Goal: Task Accomplishment & Management: Use online tool/utility

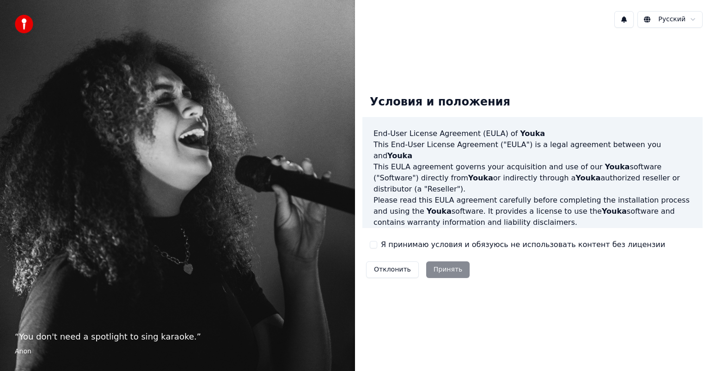
click at [447, 270] on div "Отклонить Принять" at bounding box center [417, 269] width 111 height 24
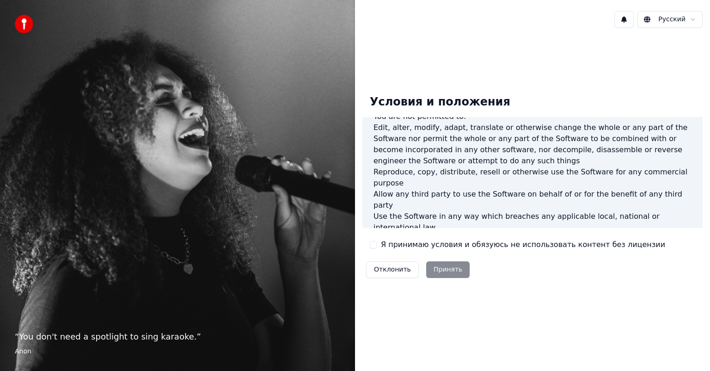
scroll to position [499, 0]
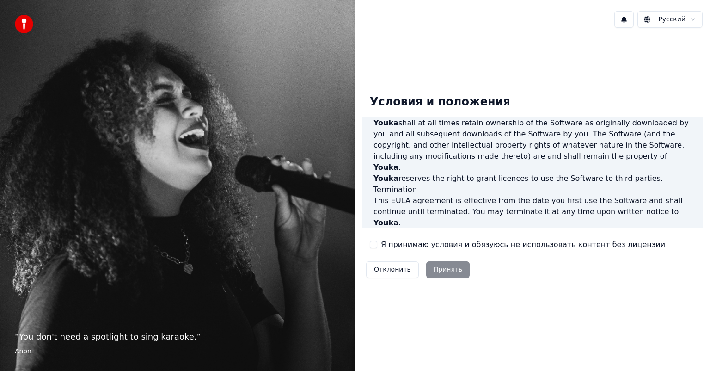
click at [441, 269] on div "Отклонить Принять" at bounding box center [417, 269] width 111 height 24
click at [434, 244] on label "Я принимаю условия и обязуюсь не использовать контент без лицензии" at bounding box center [523, 244] width 284 height 11
click at [377, 244] on button "Я принимаю условия и обязуюсь не использовать контент без лицензии" at bounding box center [373, 244] width 7 height 7
click at [443, 271] on button "Принять" at bounding box center [448, 269] width 44 height 17
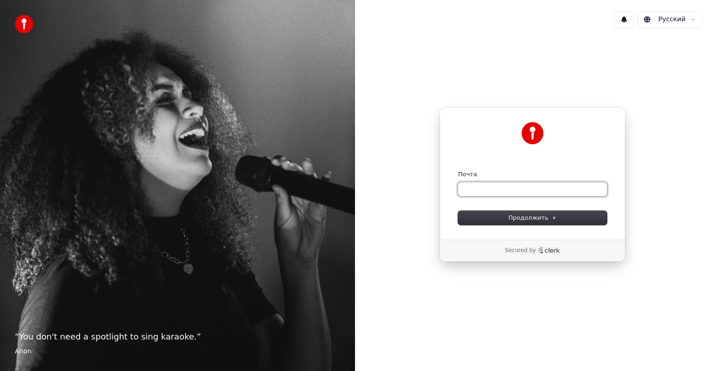
click at [510, 190] on input "Почта" at bounding box center [532, 189] width 149 height 14
click at [503, 190] on input "**********" at bounding box center [532, 189] width 149 height 14
click at [568, 218] on button "Продолжить" at bounding box center [532, 218] width 149 height 14
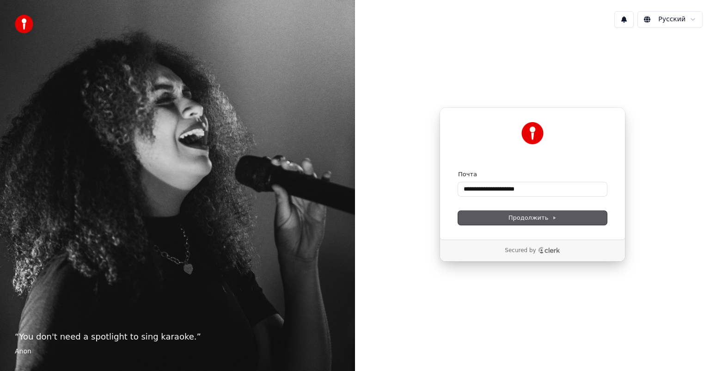
type input "**********"
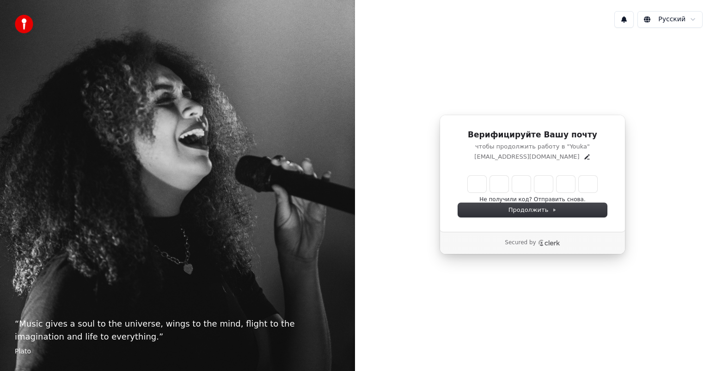
click at [480, 183] on input "Enter verification code" at bounding box center [532, 184] width 129 height 17
type input "******"
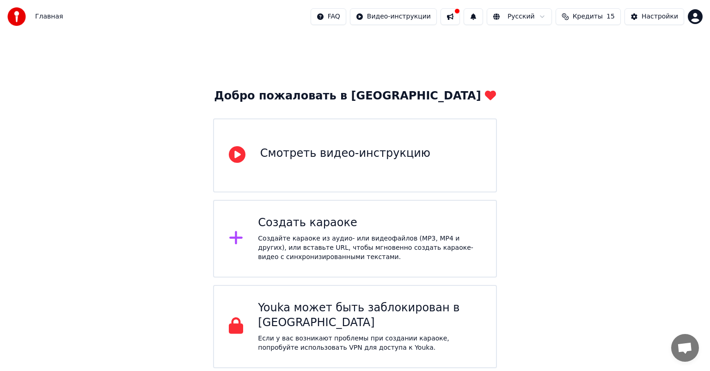
click at [336, 244] on div "Создайте караоке из аудио- или видеофайлов (MP3, MP4 и других), или вставьте UR…" at bounding box center [369, 248] width 223 height 28
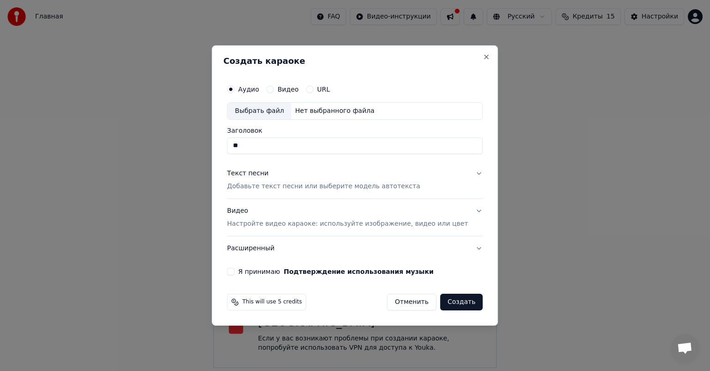
type input "*"
type input "***"
click at [465, 173] on button "Текст песни Добавьте текст песни или выберите модель автотекста" at bounding box center [355, 179] width 256 height 37
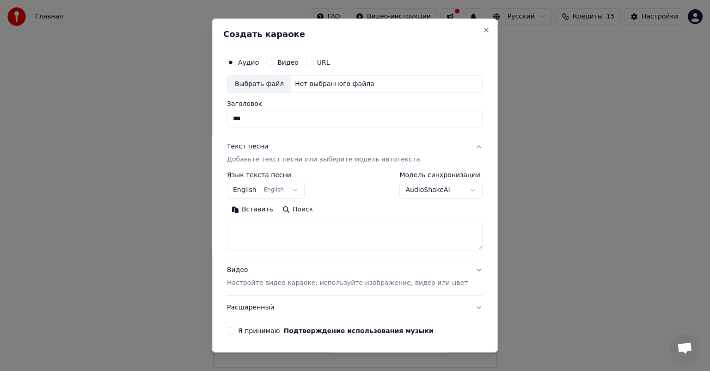
click at [301, 190] on button "English English" at bounding box center [266, 190] width 78 height 17
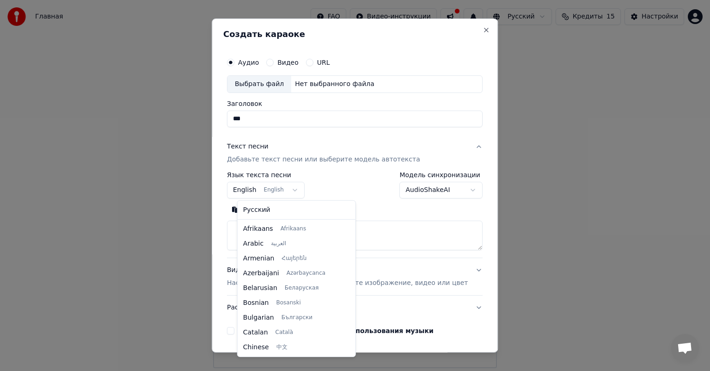
scroll to position [74, 0]
select select "**"
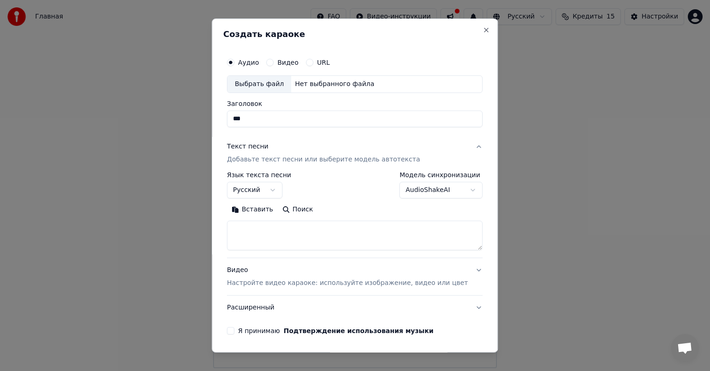
click at [263, 157] on p "Добавьте текст песни или выберите модель автотекста" at bounding box center [323, 159] width 193 height 9
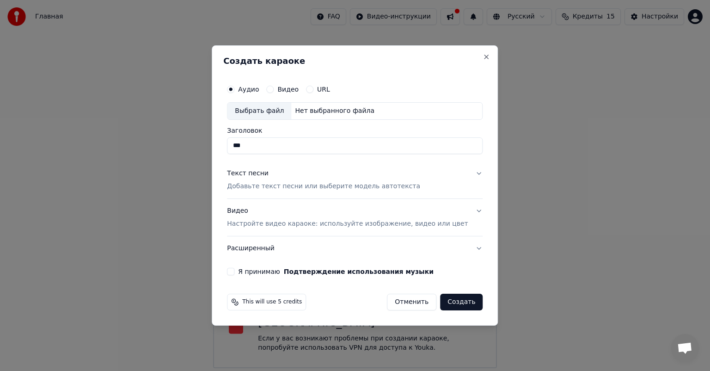
click at [261, 186] on p "Добавьте текст песни или выберите модель автотекста" at bounding box center [323, 186] width 193 height 9
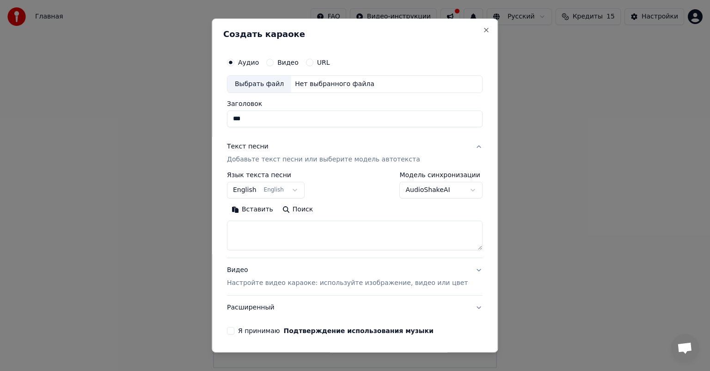
click at [256, 208] on button "Вставить" at bounding box center [252, 209] width 51 height 15
click at [275, 85] on div "Выбрать файл" at bounding box center [259, 84] width 64 height 17
click at [261, 86] on div "Выбрать файл" at bounding box center [259, 84] width 64 height 17
type textarea "**********"
type input "**********"
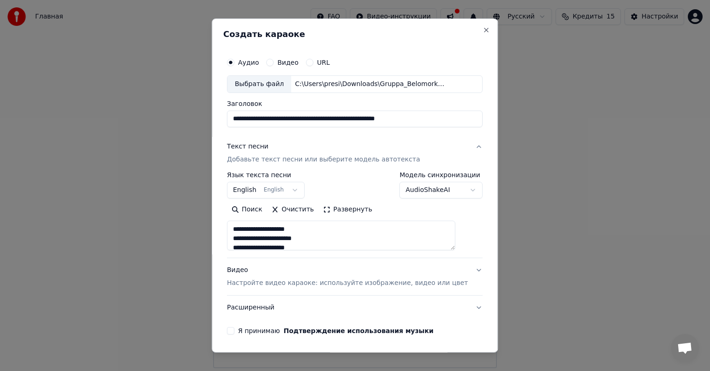
click at [283, 160] on p "Добавьте текст песни или выберите модель автотекста" at bounding box center [323, 159] width 193 height 9
type textarea "**********"
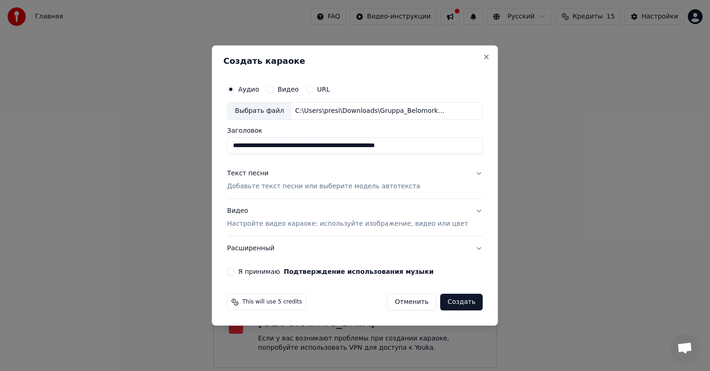
click at [283, 160] on div "**********" at bounding box center [354, 177] width 263 height 202
click at [269, 174] on div "Текст песни" at bounding box center [248, 173] width 42 height 9
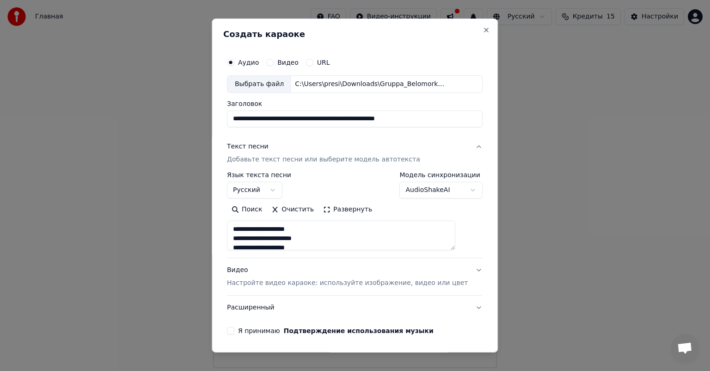
click at [286, 284] on p "Настройте видео караоке: используйте изображение, видео или цвет" at bounding box center [347, 282] width 241 height 9
type textarea "**********"
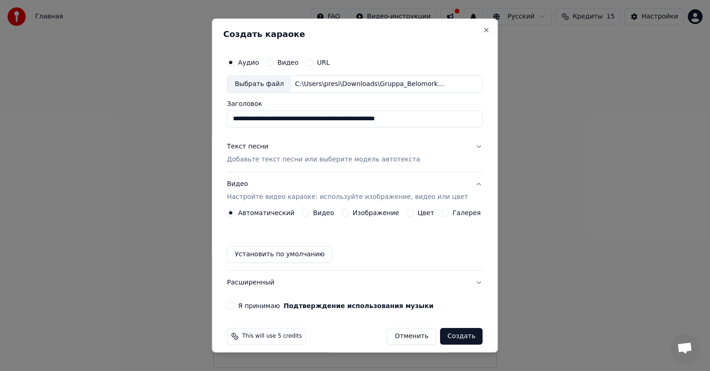
click at [343, 213] on button "Изображение" at bounding box center [345, 212] width 7 height 7
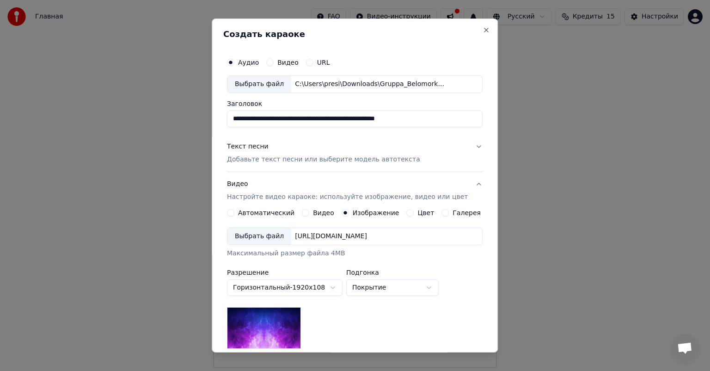
click at [281, 236] on div "Выбрать файл" at bounding box center [259, 236] width 64 height 17
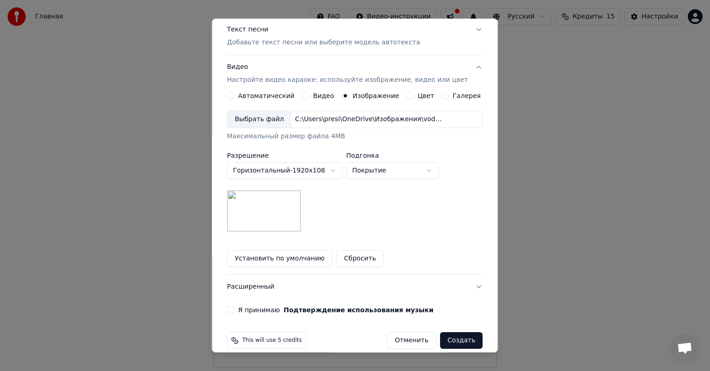
scroll to position [128, 0]
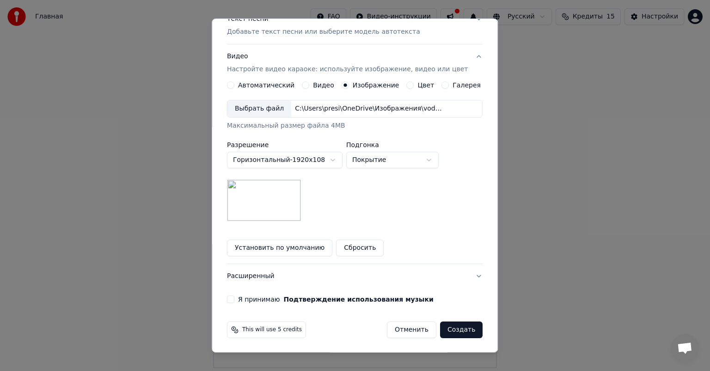
click at [442, 332] on button "Создать" at bounding box center [461, 329] width 43 height 17
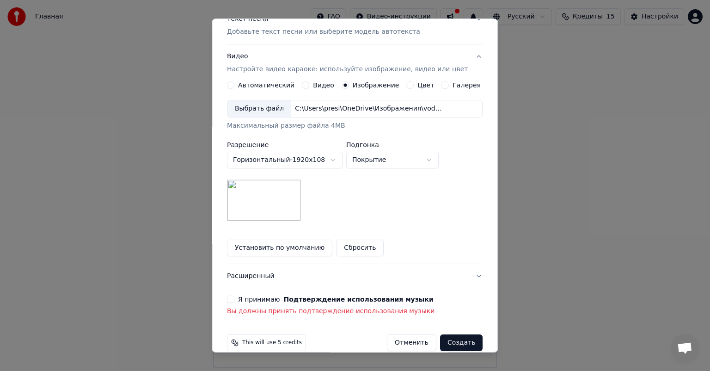
click at [234, 300] on button "Я принимаю Подтверждение использования музыки" at bounding box center [230, 298] width 7 height 7
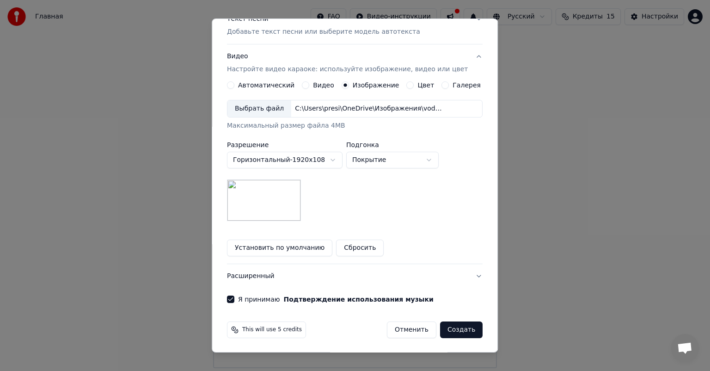
click at [448, 331] on button "Создать" at bounding box center [461, 329] width 43 height 17
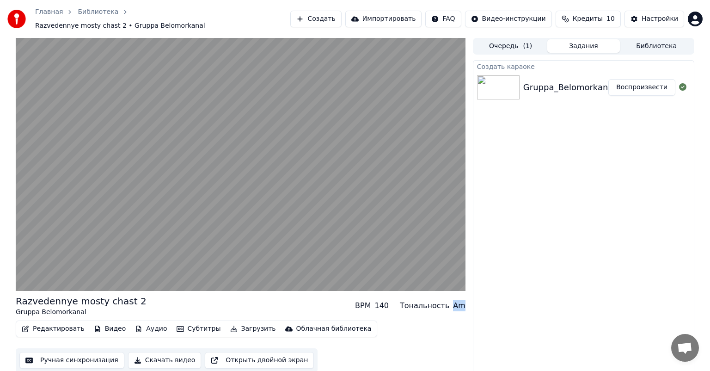
drag, startPoint x: 465, startPoint y: 301, endPoint x: 451, endPoint y: 303, distance: 13.9
click at [451, 303] on div "Тональность Am" at bounding box center [433, 305] width 66 height 11
click at [51, 324] on button "Редактировать" at bounding box center [53, 328] width 70 height 13
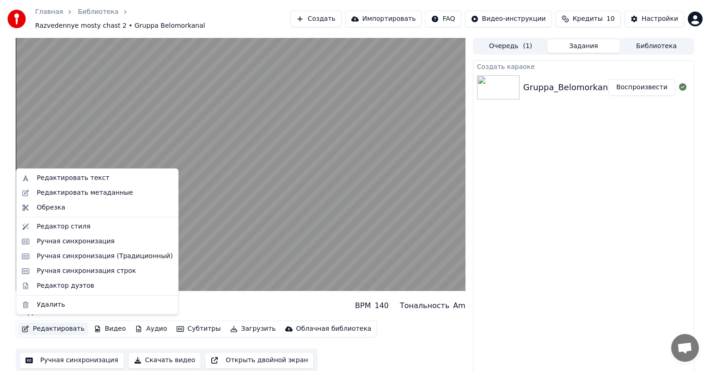
click at [447, 343] on div "Редактировать Видео Аудио Субтитры Загрузить Облачная библиотека Ручная синхрон…" at bounding box center [241, 346] width 450 height 52
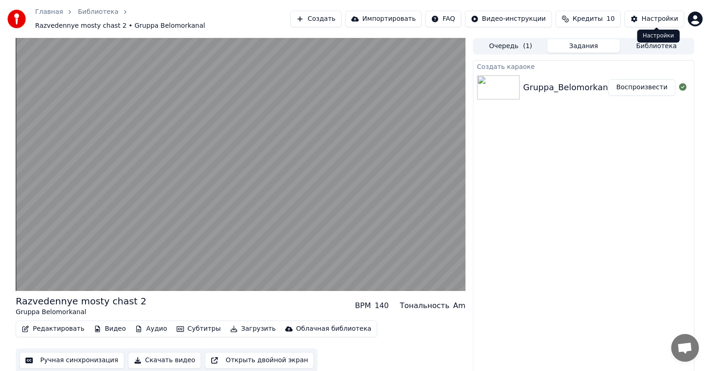
click at [651, 15] on div "Настройки" at bounding box center [660, 18] width 37 height 9
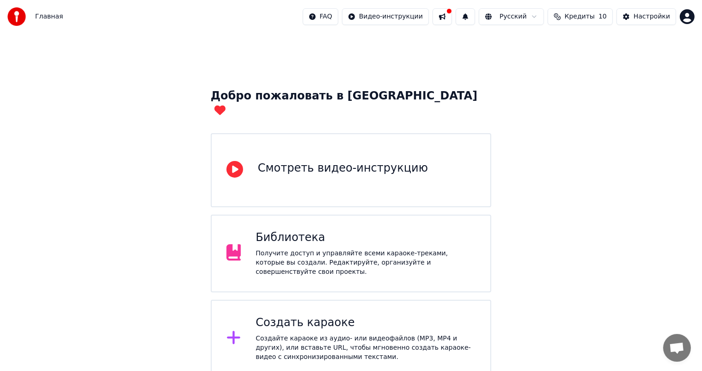
click at [452, 16] on button at bounding box center [442, 16] width 19 height 17
click at [404, 49] on div "Добро пожаловать в Youka Смотреть видео-инструкцию Библиотека Получите доступ и…" at bounding box center [351, 250] width 702 height 434
click at [585, 18] on span "Кредиты" at bounding box center [580, 16] width 30 height 9
click at [577, 83] on button "Обновить" at bounding box center [587, 86] width 56 height 17
click at [687, 18] on html "Главная FAQ Видео-инструкции Русский Кредиты 10 Настройки Добро пожаловать в Yo…" at bounding box center [351, 234] width 702 height 468
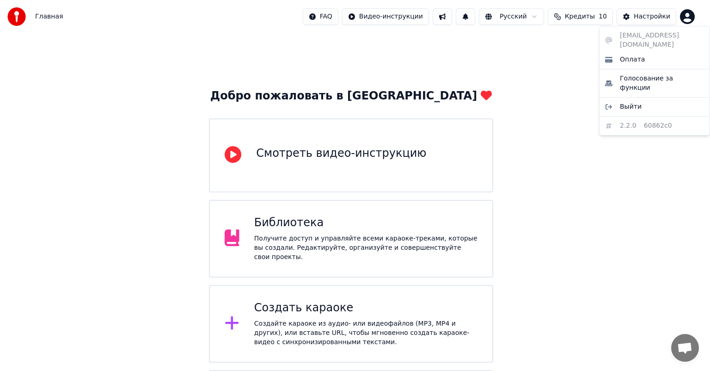
click at [556, 81] on html "Главная FAQ Видео-инструкции Русский Кредиты 10 Настройки Добро пожаловать в Yo…" at bounding box center [355, 226] width 710 height 453
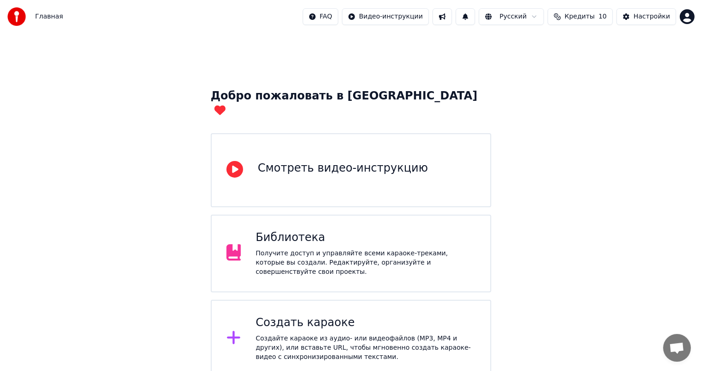
click at [293, 230] on div "Библиотека" at bounding box center [366, 237] width 220 height 15
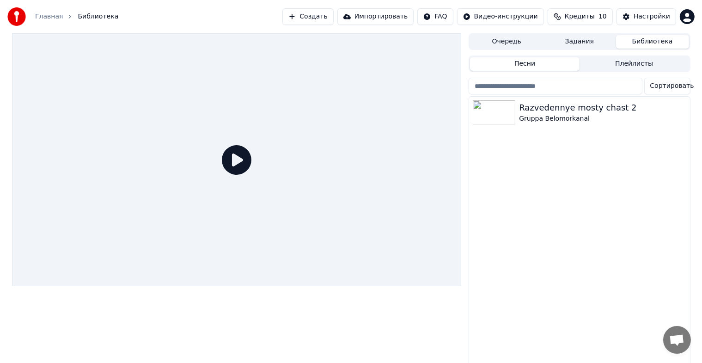
click at [521, 66] on button "Песни" at bounding box center [525, 63] width 110 height 13
click at [234, 166] on icon at bounding box center [237, 160] width 30 height 30
click at [91, 18] on span "Библиотека" at bounding box center [98, 16] width 41 height 9
click at [324, 15] on button "Создать" at bounding box center [307, 16] width 51 height 17
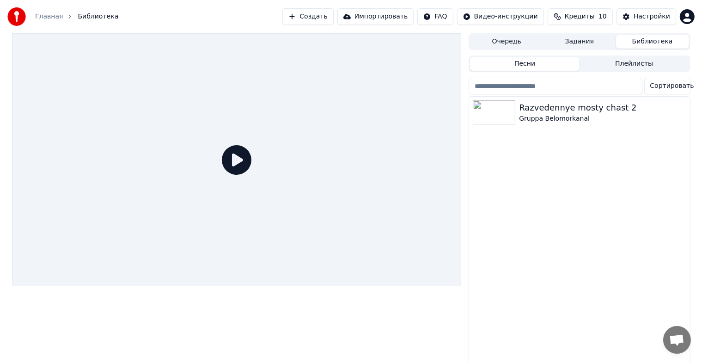
click at [396, 15] on button "Импортировать" at bounding box center [375, 16] width 77 height 17
click at [544, 106] on div "Razvedennye mosty chast 2" at bounding box center [598, 107] width 158 height 13
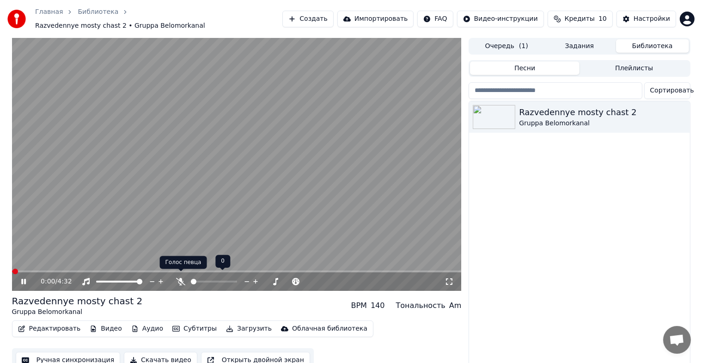
click at [179, 278] on icon at bounding box center [180, 281] width 9 height 7
click at [231, 324] on button "Загрузить" at bounding box center [248, 328] width 53 height 13
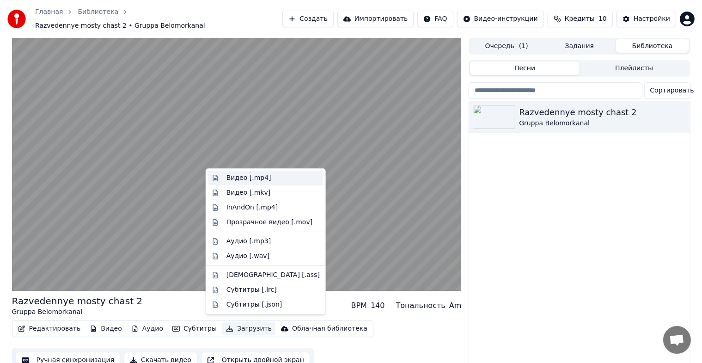
click at [246, 178] on div "Видео [.mp4]" at bounding box center [248, 177] width 45 height 9
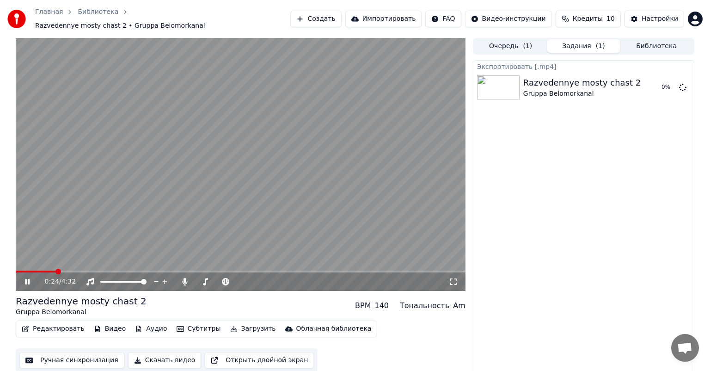
click at [159, 356] on button "Скачать видео" at bounding box center [164, 360] width 73 height 17
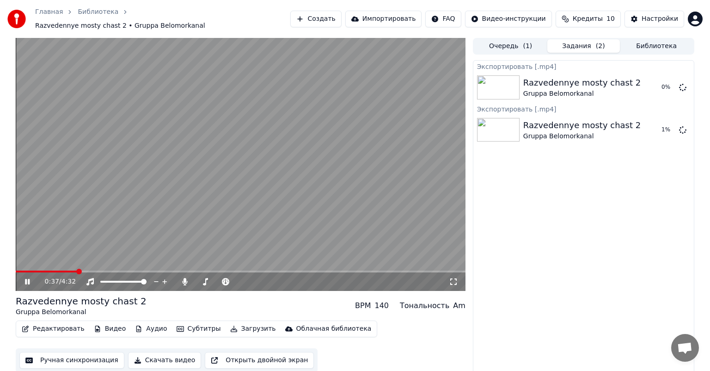
click at [29, 279] on icon at bounding box center [27, 282] width 5 height 6
click at [682, 83] on icon at bounding box center [682, 86] width 7 height 7
click at [684, 83] on icon at bounding box center [682, 86] width 7 height 7
click at [568, 41] on button "Задания ( 1 )" at bounding box center [583, 45] width 73 height 13
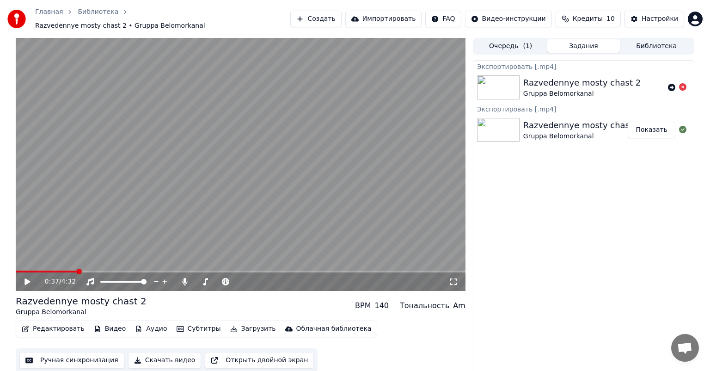
click at [652, 127] on button "Показать" at bounding box center [652, 130] width 48 height 17
click at [684, 83] on icon at bounding box center [682, 86] width 7 height 7
click at [591, 89] on div "Gruppa Belomorkanal" at bounding box center [581, 93] width 117 height 9
click at [513, 42] on button "Очередь ( 1 )" at bounding box center [510, 45] width 73 height 13
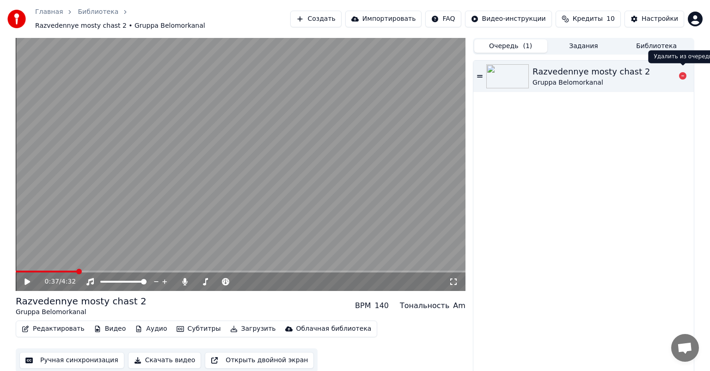
click at [683, 72] on icon at bounding box center [682, 75] width 7 height 7
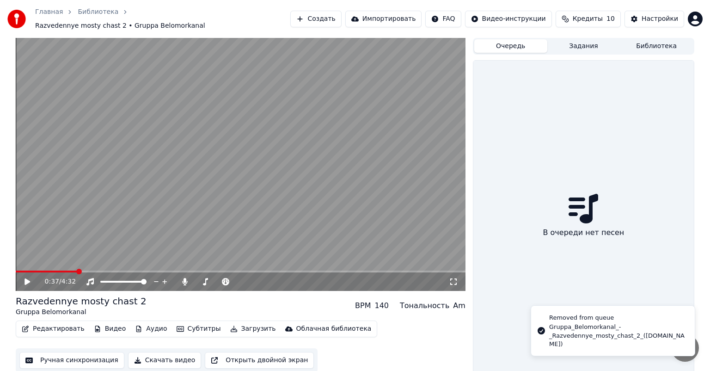
click at [574, 43] on button "Задания" at bounding box center [583, 45] width 73 height 13
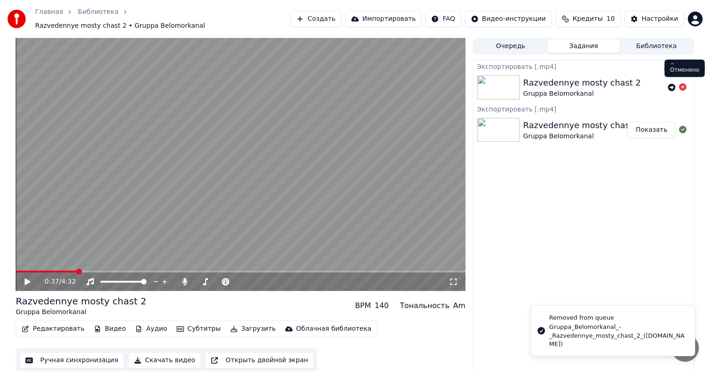
click at [682, 83] on icon at bounding box center [682, 86] width 7 height 7
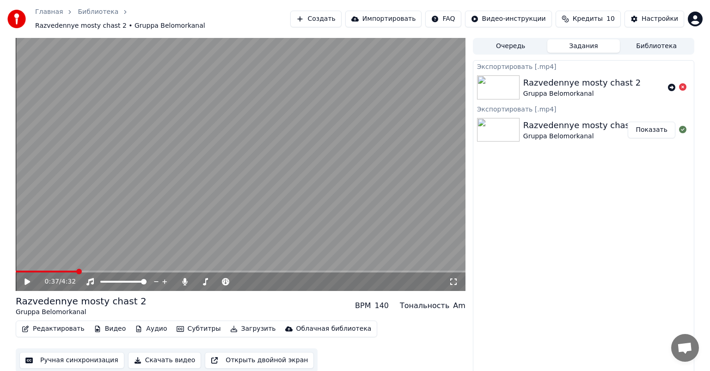
click at [603, 19] on span "Кредиты" at bounding box center [588, 18] width 30 height 9
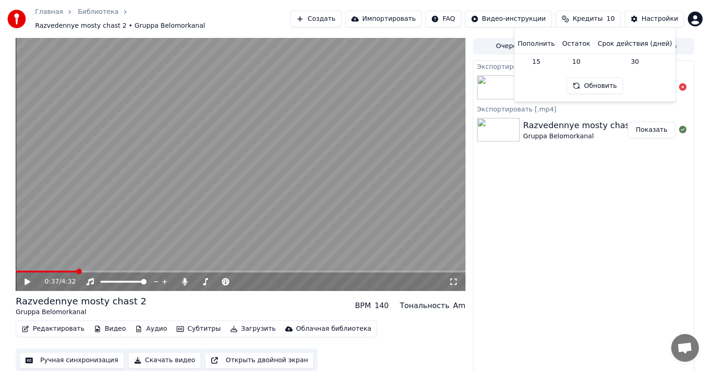
click at [590, 228] on div "Экспортировать [.mp4] Razvedennye mosty chast 2 Gruppa Belomorkanal Экспортиров…" at bounding box center [583, 217] width 221 height 315
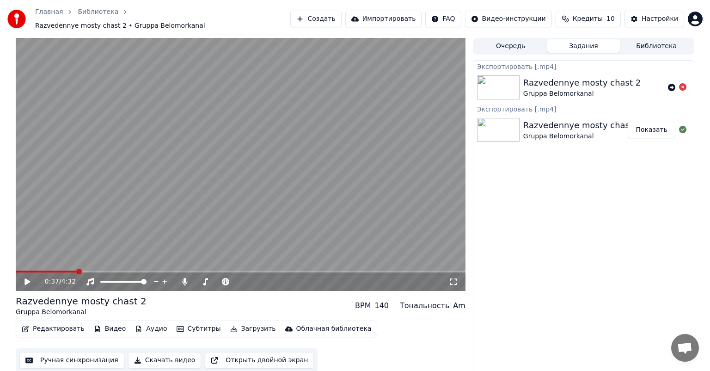
click at [338, 14] on button "Создать" at bounding box center [315, 19] width 51 height 17
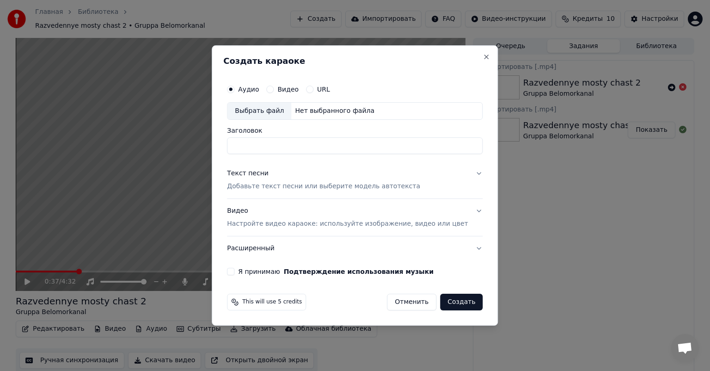
click at [300, 146] on input "Заголовок" at bounding box center [355, 145] width 256 height 17
click at [270, 110] on div "Выбрать файл" at bounding box center [259, 111] width 64 height 17
type input "**********"
click at [256, 176] on div "Текст песни" at bounding box center [248, 173] width 42 height 9
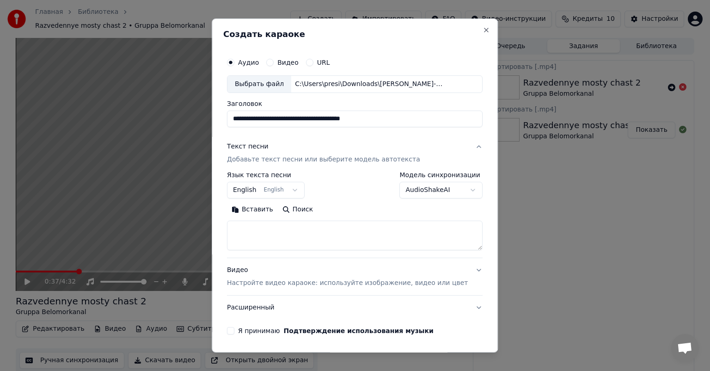
click at [298, 189] on button "English English" at bounding box center [266, 190] width 78 height 17
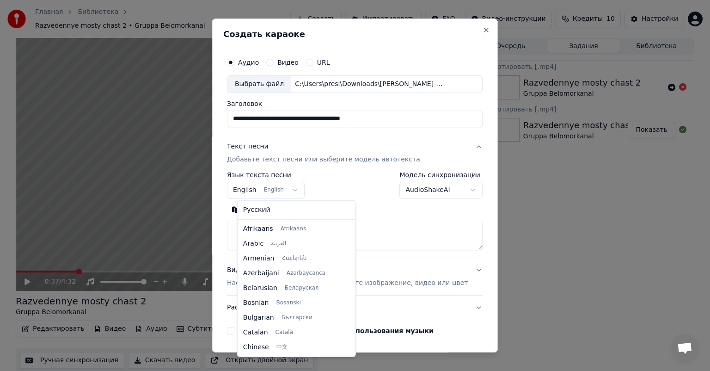
scroll to position [74, 0]
select select "**"
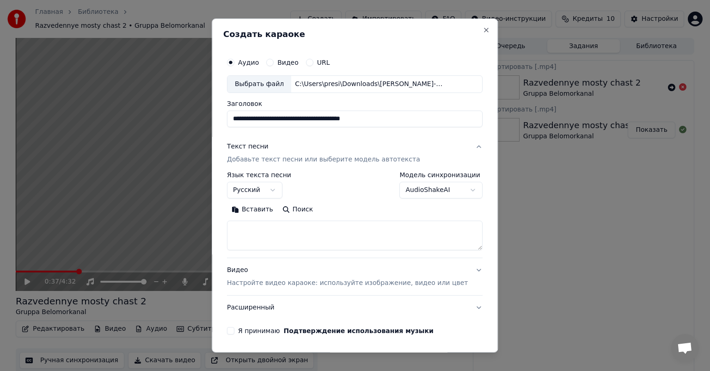
click at [259, 209] on button "Вставить" at bounding box center [252, 209] width 51 height 15
click at [234, 330] on button "Я принимаю Подтверждение использования музыки" at bounding box center [230, 330] width 7 height 7
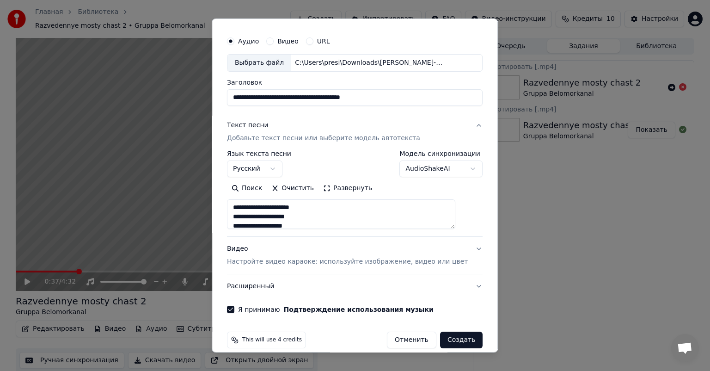
scroll to position [31, 0]
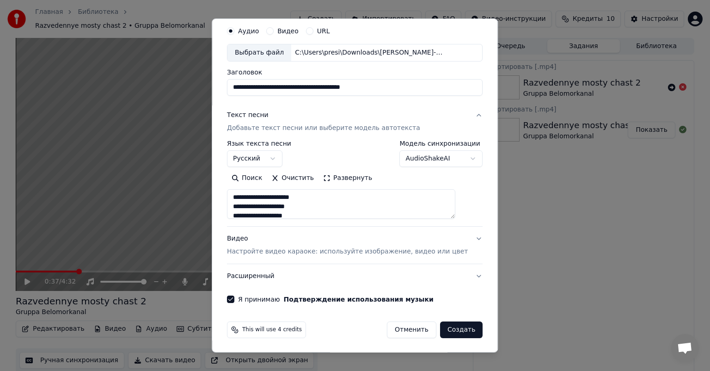
click at [444, 329] on button "Создать" at bounding box center [461, 329] width 43 height 17
type textarea "**********"
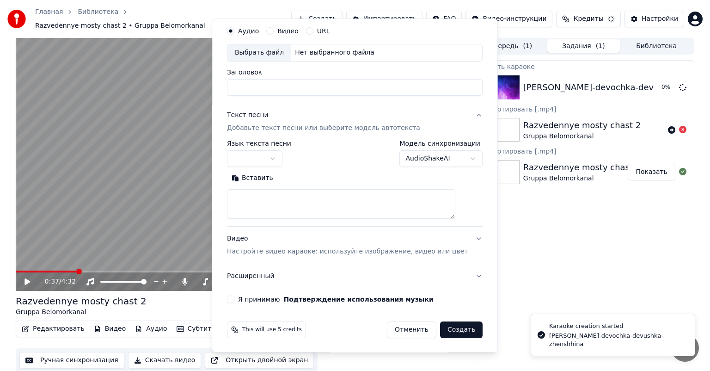
scroll to position [0, 0]
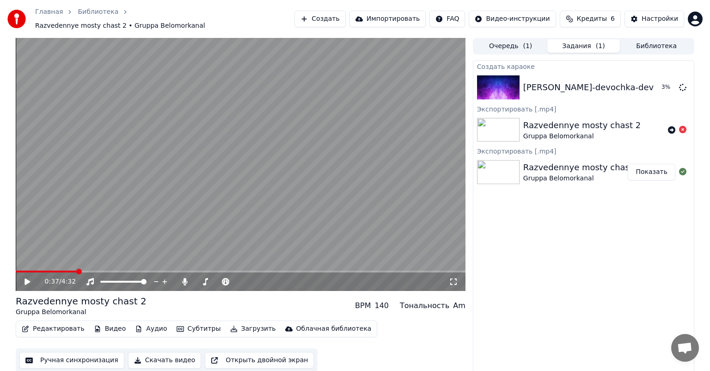
click at [502, 42] on button "Очередь ( 1 )" at bounding box center [510, 45] width 73 height 13
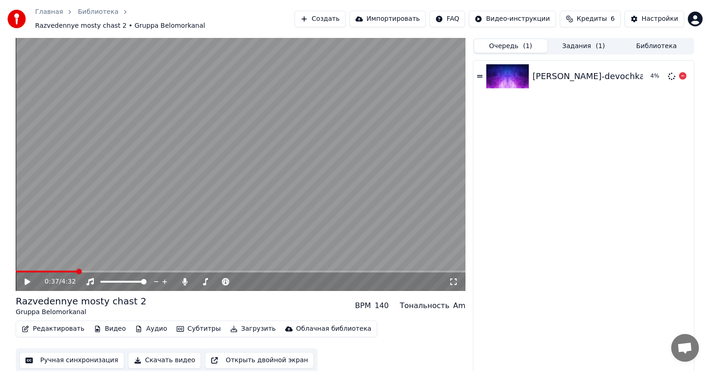
click at [561, 70] on div "[PERSON_NAME]-devochka-devushka-zhenshhina" at bounding box center [635, 76] width 206 height 13
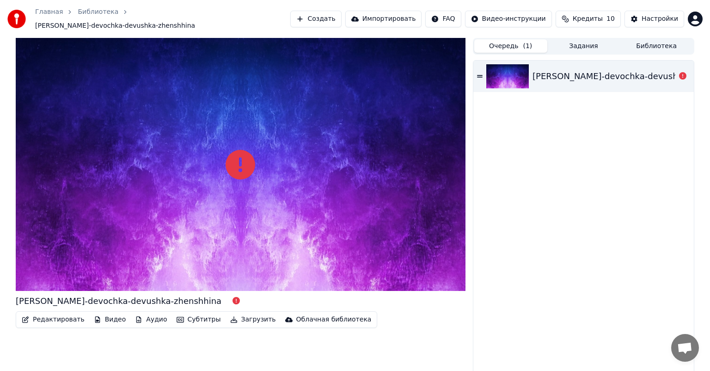
click at [592, 70] on div "[PERSON_NAME]-devochka-devushka-zhenshhina" at bounding box center [635, 76] width 206 height 13
click at [479, 75] on icon at bounding box center [480, 76] width 6 height 2
click at [480, 73] on icon at bounding box center [480, 76] width 6 height 6
click at [618, 70] on div "[PERSON_NAME]-devochka-devushka-zhenshhina" at bounding box center [635, 76] width 206 height 13
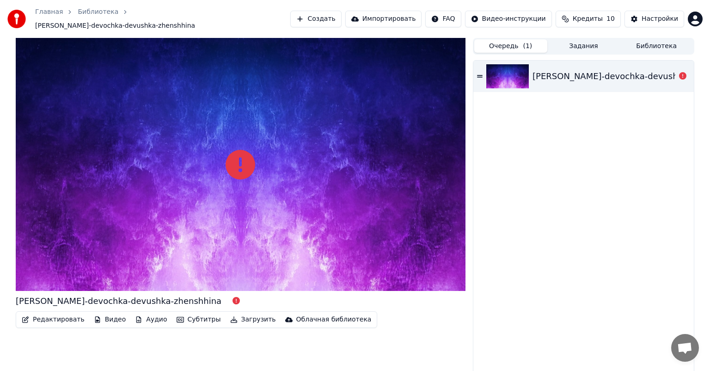
click at [593, 41] on button "Задания" at bounding box center [583, 45] width 73 height 13
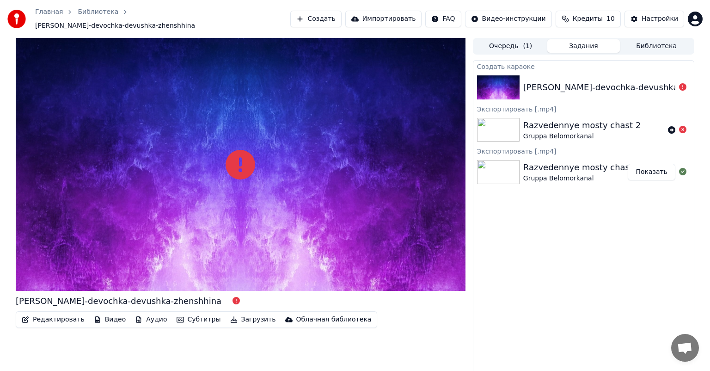
click at [582, 81] on div "[PERSON_NAME]-devochka-devushka-zhenshhina" at bounding box center [626, 87] width 206 height 13
click at [684, 83] on icon at bounding box center [682, 86] width 7 height 7
drag, startPoint x: 652, startPoint y: 123, endPoint x: 542, endPoint y: 129, distance: 110.6
click at [554, 129] on div "Razvedennye mosty chast 2 Gruppa Belomorkanal" at bounding box center [593, 130] width 141 height 22
click at [519, 126] on img at bounding box center [498, 130] width 43 height 24
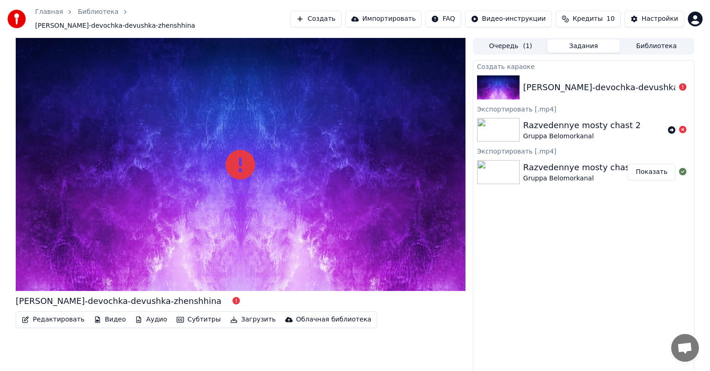
click at [520, 125] on div at bounding box center [500, 130] width 46 height 24
click at [551, 122] on div "Razvedennye mosty chast 2" at bounding box center [581, 125] width 117 height 13
click at [684, 83] on icon at bounding box center [682, 86] width 7 height 7
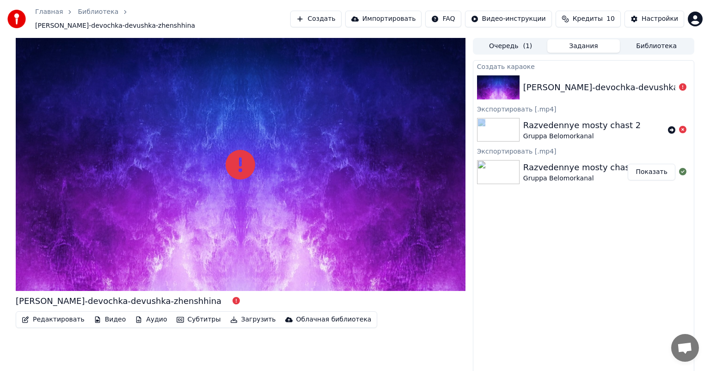
click at [684, 83] on icon at bounding box center [682, 86] width 7 height 7
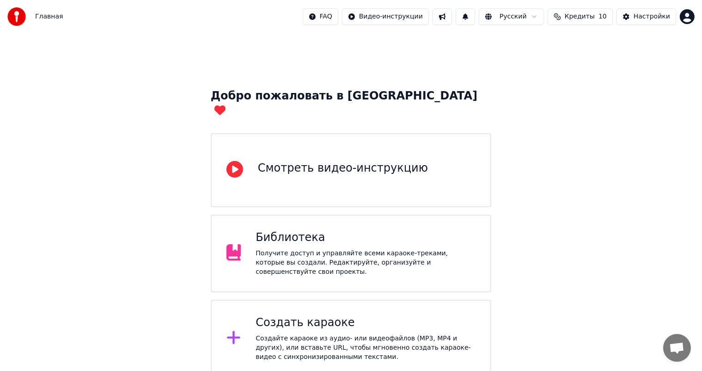
click at [284, 334] on div "Создайте караоке из аудио- или видеофайлов (MP3, MP4 и других), или вставьте UR…" at bounding box center [366, 348] width 220 height 28
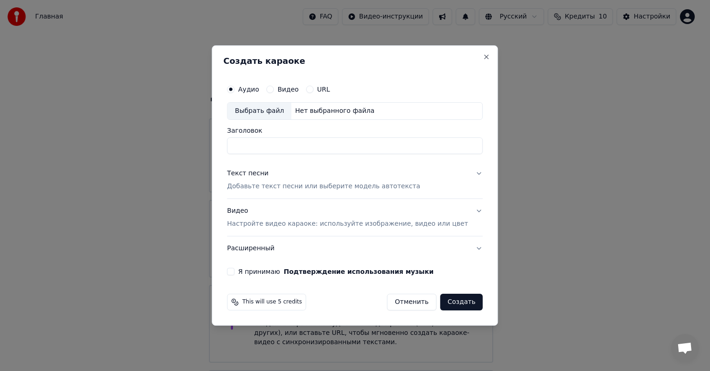
click at [267, 110] on div "Выбрать файл" at bounding box center [259, 111] width 64 height 17
type input "**********"
click at [281, 186] on p "Добавьте текст песни или выберите модель автотекста" at bounding box center [323, 186] width 193 height 9
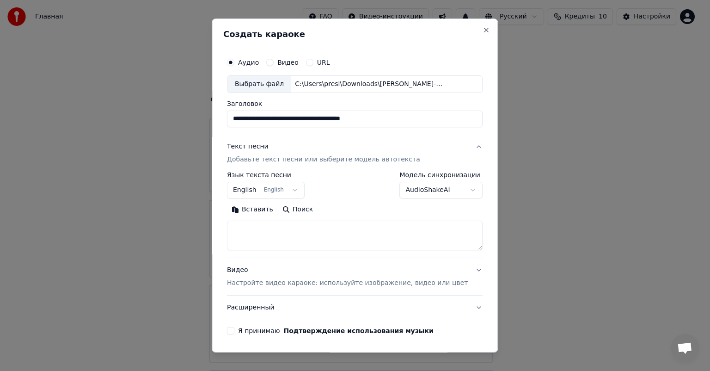
click at [263, 235] on textarea at bounding box center [355, 235] width 256 height 30
click at [258, 209] on button "Вставить" at bounding box center [252, 209] width 51 height 15
click at [333, 229] on textarea at bounding box center [341, 235] width 228 height 30
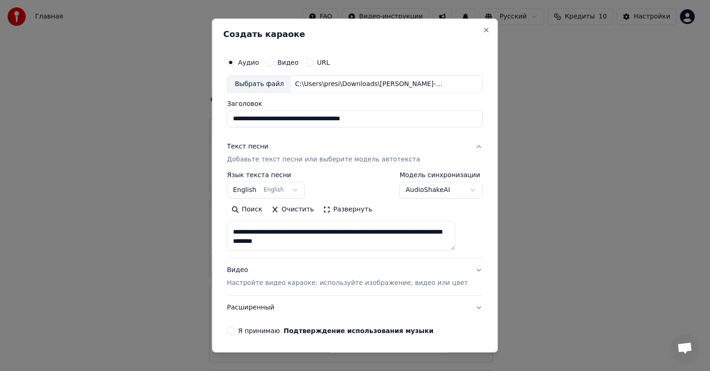
click at [386, 242] on textarea at bounding box center [341, 235] width 228 height 30
type textarea "**********"
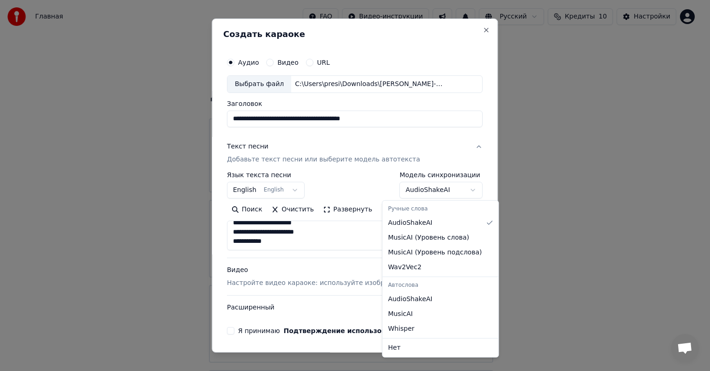
click at [457, 189] on body "Главная FAQ Видео-инструкции Русский Кредиты 10 Настройки Добро пожаловать в Yo…" at bounding box center [351, 226] width 702 height 453
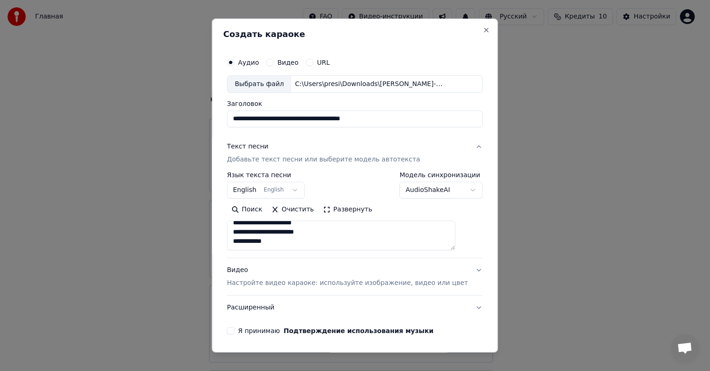
click at [457, 189] on body "Главная FAQ Видео-инструкции Русский Кредиты 10 Настройки Добро пожаловать в Yo…" at bounding box center [351, 226] width 702 height 453
click at [299, 188] on button "English English" at bounding box center [266, 190] width 78 height 17
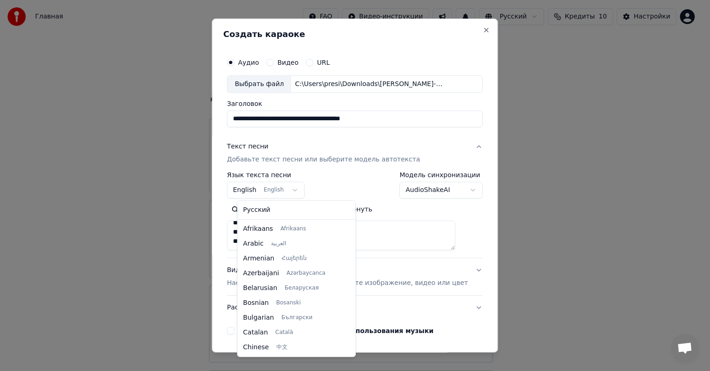
scroll to position [74, 0]
select select "**"
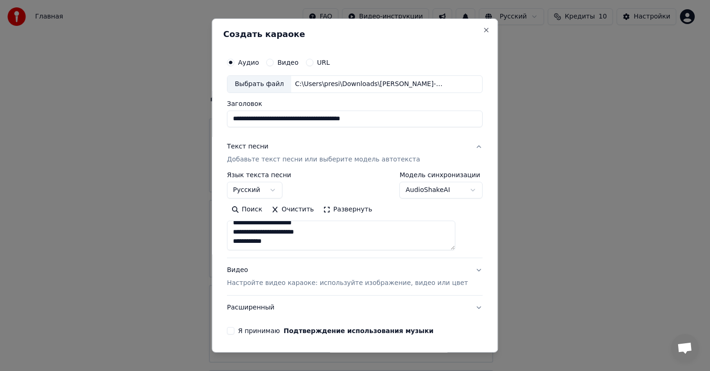
click at [234, 330] on button "Я принимаю Подтверждение использования музыки" at bounding box center [230, 330] width 7 height 7
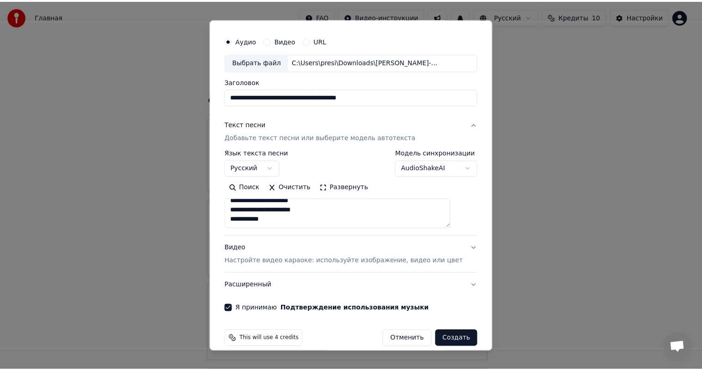
scroll to position [31, 0]
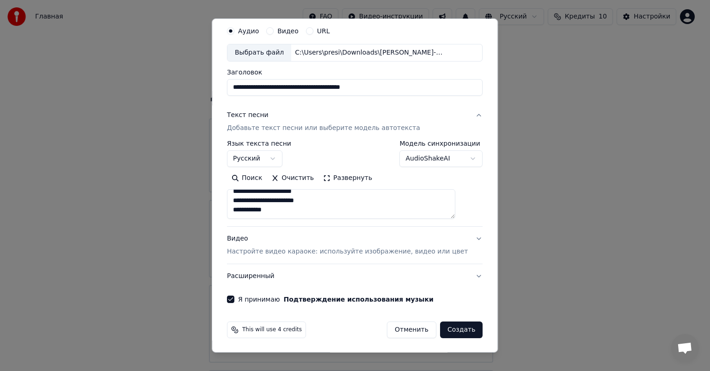
click at [449, 330] on button "Создать" at bounding box center [461, 329] width 43 height 17
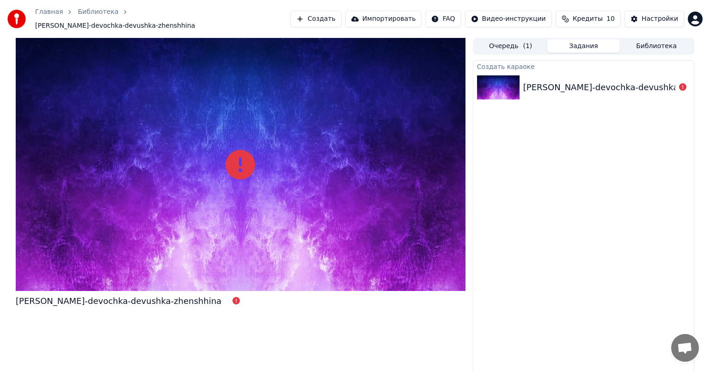
click at [542, 86] on div "[PERSON_NAME]-devochka-devushka-zhenshhina" at bounding box center [626, 87] width 206 height 13
click at [577, 40] on button "Задания" at bounding box center [583, 45] width 73 height 13
click at [518, 43] on button "Очередь ( 1 )" at bounding box center [510, 45] width 73 height 13
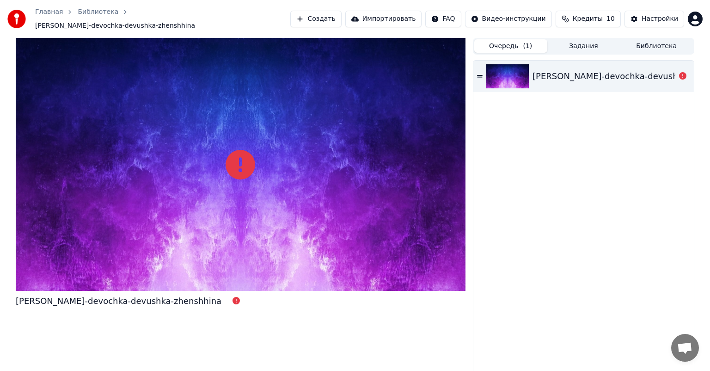
click at [477, 73] on icon at bounding box center [480, 76] width 6 height 6
click at [479, 75] on icon at bounding box center [480, 76] width 6 height 2
click at [87, 17] on link "Библиотека" at bounding box center [98, 11] width 41 height 9
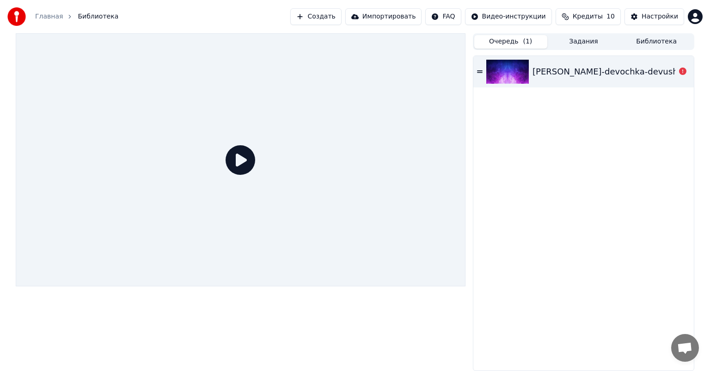
click at [590, 75] on div "[PERSON_NAME]-devochka-devushka-zhenshhina" at bounding box center [635, 71] width 206 height 13
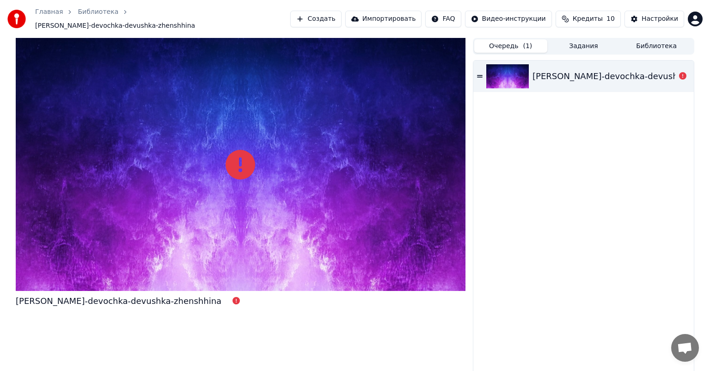
click at [43, 16] on link "Главная" at bounding box center [49, 11] width 28 height 9
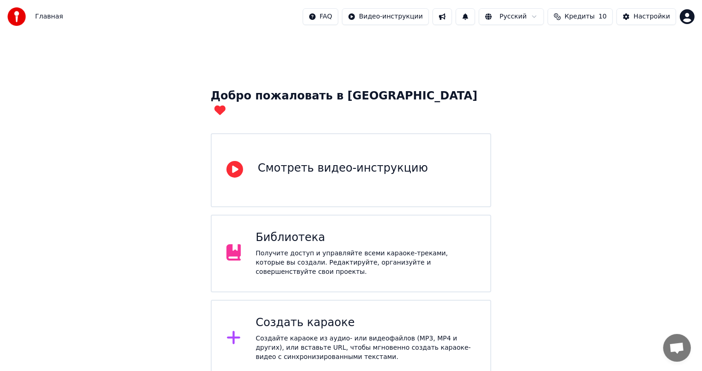
click at [276, 231] on div "Библиотека" at bounding box center [366, 237] width 220 height 15
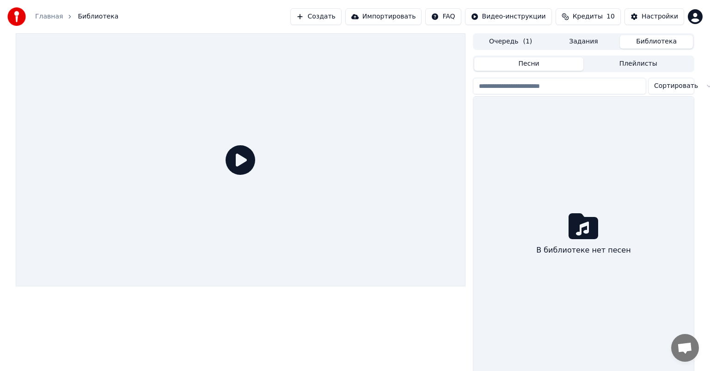
click at [660, 41] on button "Библиотека" at bounding box center [656, 41] width 73 height 13
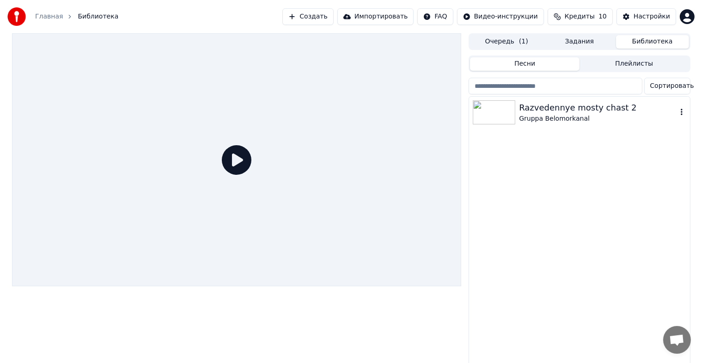
click at [681, 112] on icon "button" at bounding box center [682, 112] width 2 height 6
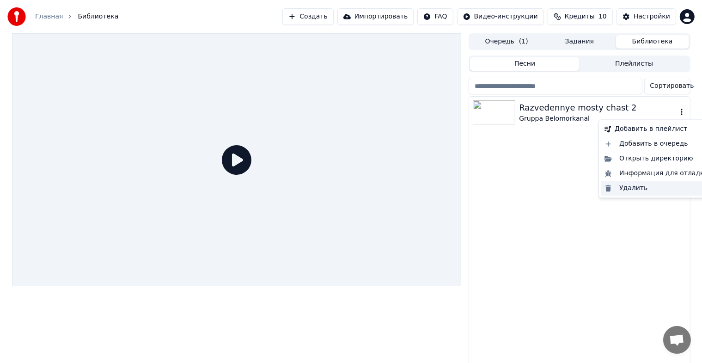
click at [638, 188] on div "Удалить" at bounding box center [656, 188] width 111 height 15
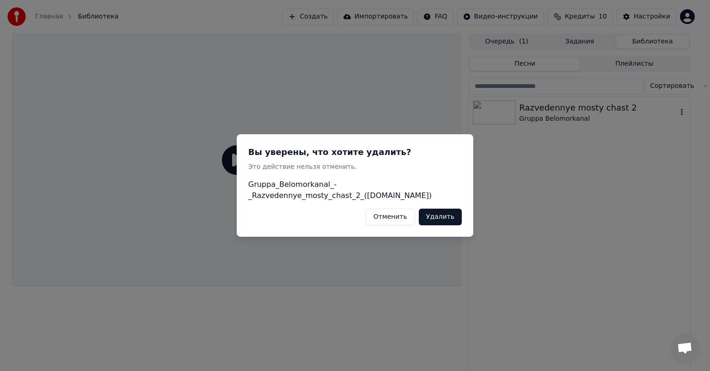
click at [441, 216] on button "Удалить" at bounding box center [440, 216] width 43 height 17
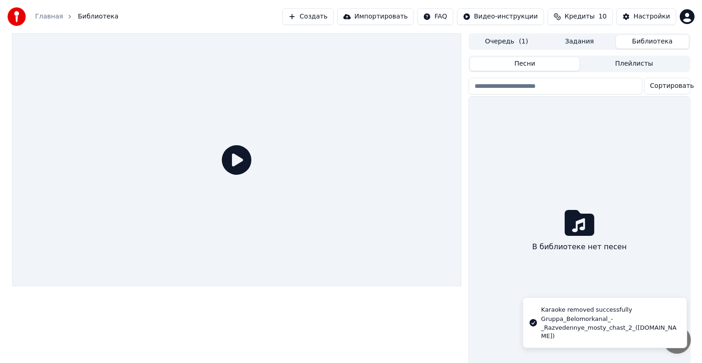
click at [513, 43] on button "Очередь ( 1 )" at bounding box center [506, 41] width 73 height 13
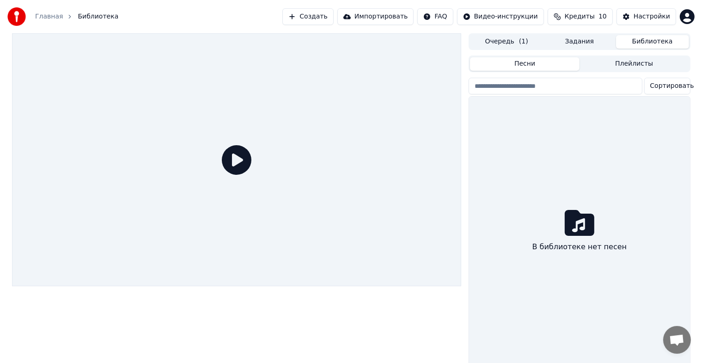
click at [649, 40] on button "Библиотека" at bounding box center [652, 41] width 73 height 13
click at [630, 65] on button "Плейлисты" at bounding box center [635, 63] width 110 height 13
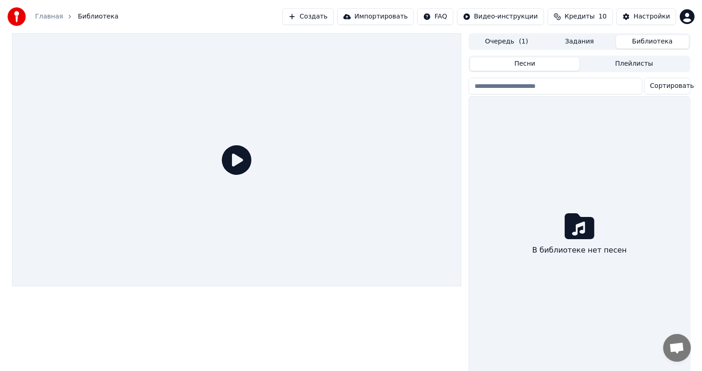
click at [526, 65] on button "Песни" at bounding box center [525, 63] width 110 height 13
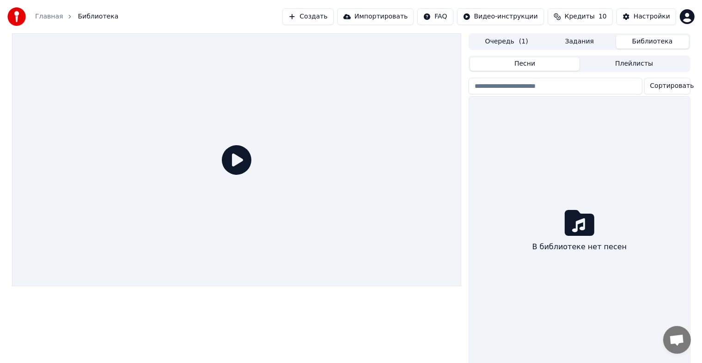
click at [575, 45] on button "Задания" at bounding box center [579, 41] width 73 height 13
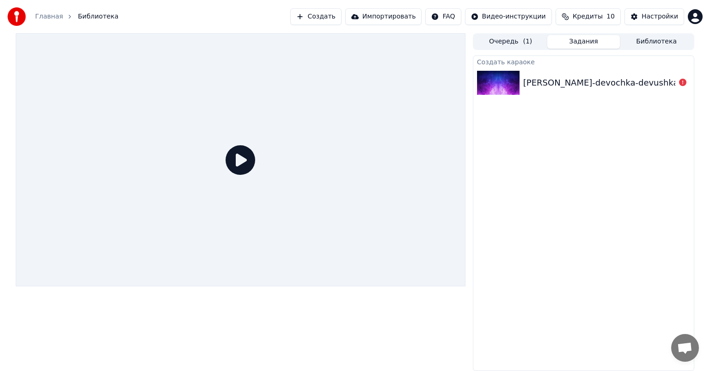
click at [602, 80] on div "[PERSON_NAME]-devochka-devushka-zhenshhina" at bounding box center [626, 82] width 206 height 13
click at [504, 80] on img at bounding box center [498, 83] width 43 height 24
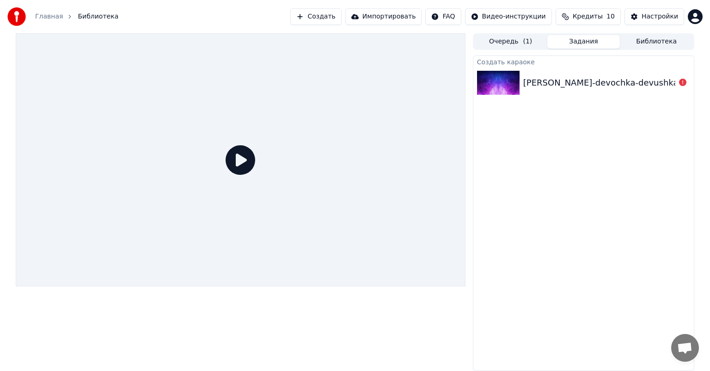
click at [504, 80] on img at bounding box center [498, 83] width 43 height 24
click at [46, 16] on link "Главная" at bounding box center [49, 16] width 28 height 9
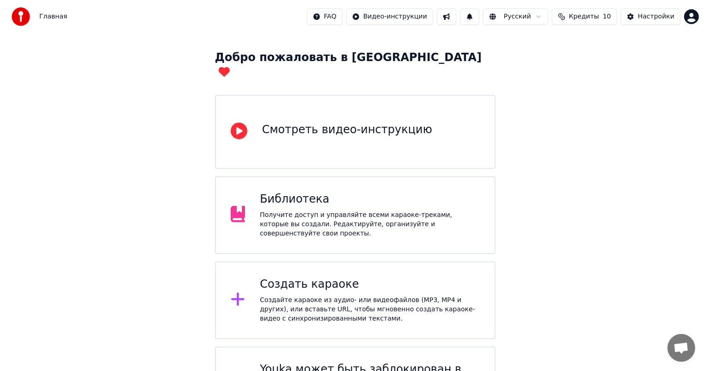
scroll to position [69, 0]
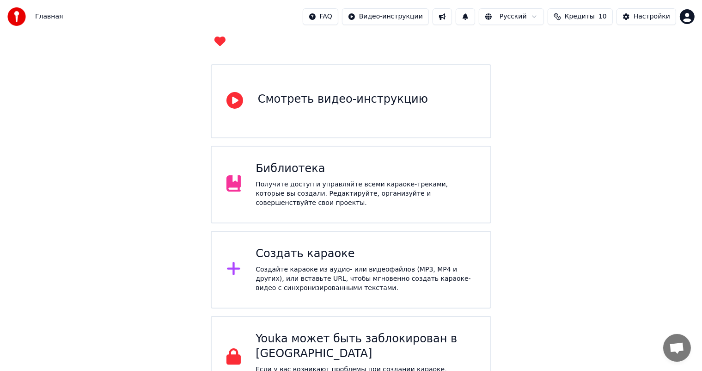
click at [282, 265] on div "Создайте караоке из аудио- или видеофайлов (MP3, MP4 и других), или вставьте UR…" at bounding box center [366, 279] width 220 height 28
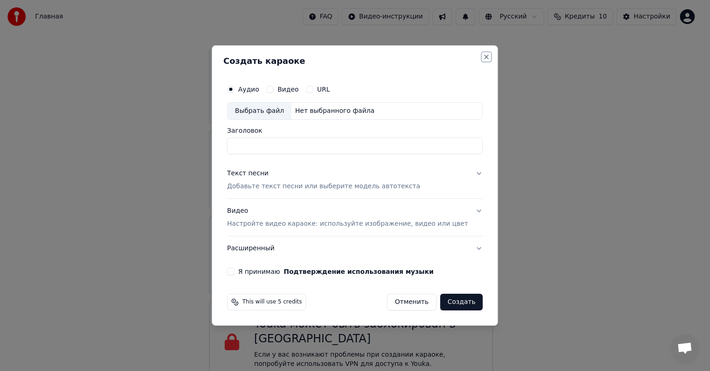
click at [483, 57] on button "Close" at bounding box center [486, 56] width 7 height 7
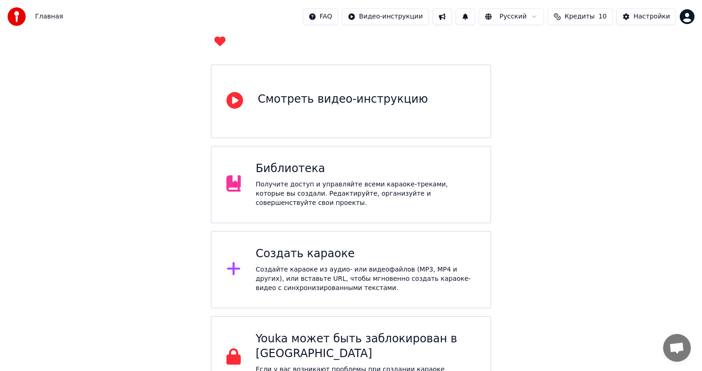
click at [294, 265] on div "Создайте караоке из аудио- или видеофайлов (MP3, MP4 и других), или вставьте UR…" at bounding box center [366, 279] width 220 height 28
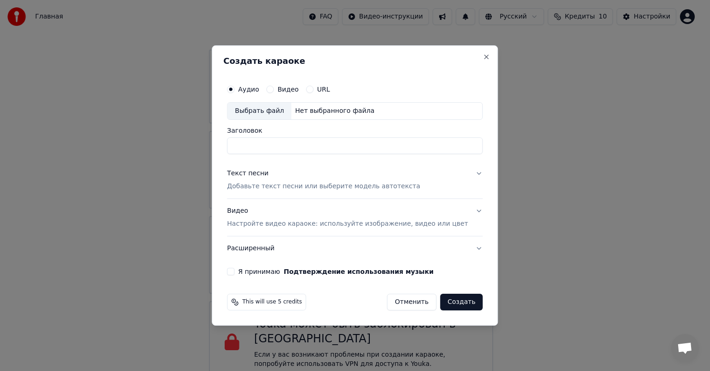
click at [264, 109] on div "Выбрать файл" at bounding box center [259, 111] width 64 height 17
type input "**********"
click at [288, 184] on p "Добавьте текст песни или выберите модель автотекста" at bounding box center [323, 186] width 193 height 9
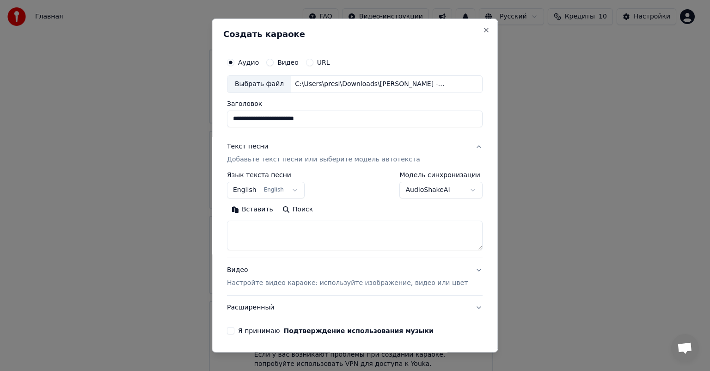
click at [297, 189] on body "Главная FAQ Видео-инструкции Русский Кредиты 10 Настройки Добро пожаловать в Yo…" at bounding box center [351, 157] width 702 height 453
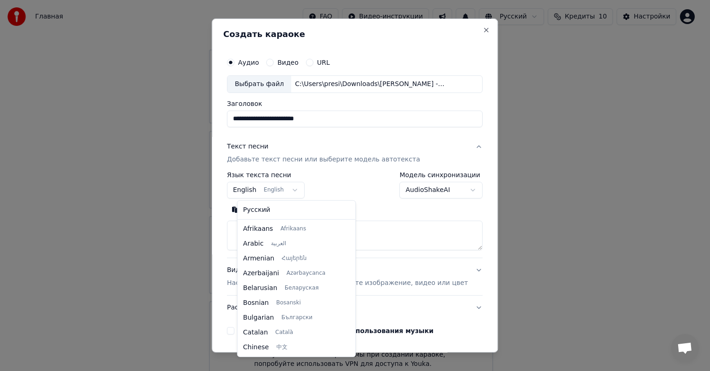
scroll to position [74, 0]
select select "**"
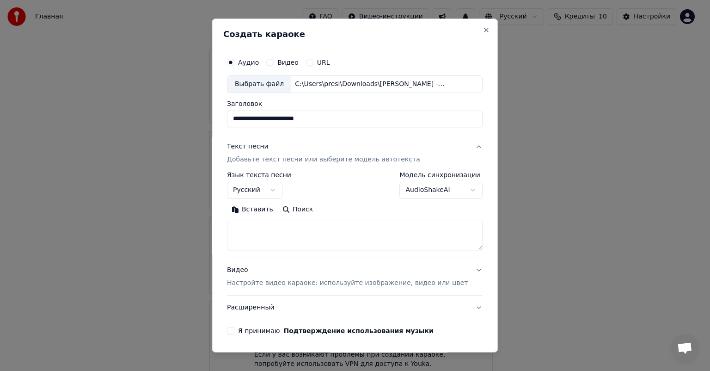
click at [257, 210] on button "Вставить" at bounding box center [252, 209] width 51 height 15
click at [234, 329] on button "Я принимаю Подтверждение использования музыки" at bounding box center [230, 330] width 7 height 7
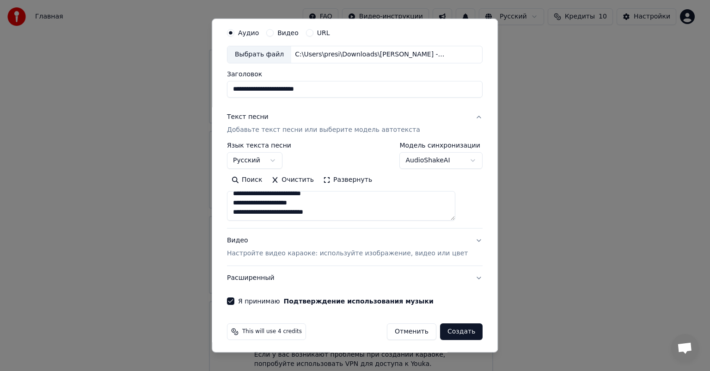
scroll to position [31, 0]
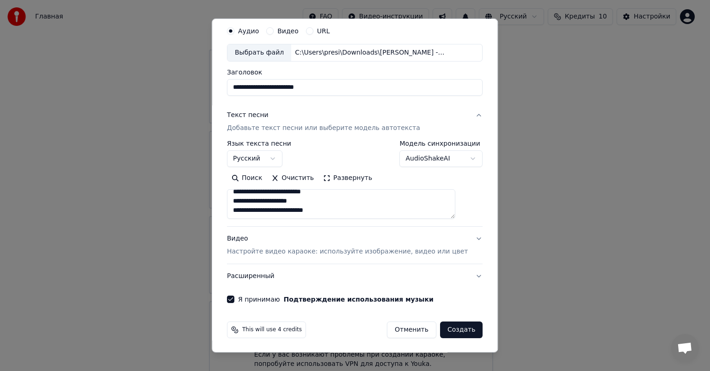
click at [443, 329] on button "Создать" at bounding box center [461, 329] width 43 height 17
type textarea "**********"
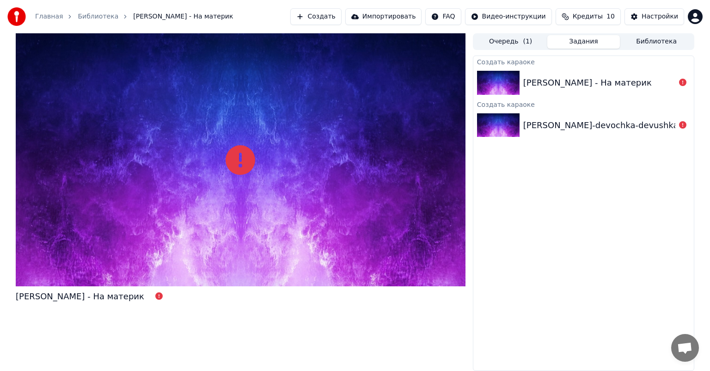
click at [601, 15] on span "Кредиты" at bounding box center [588, 16] width 30 height 9
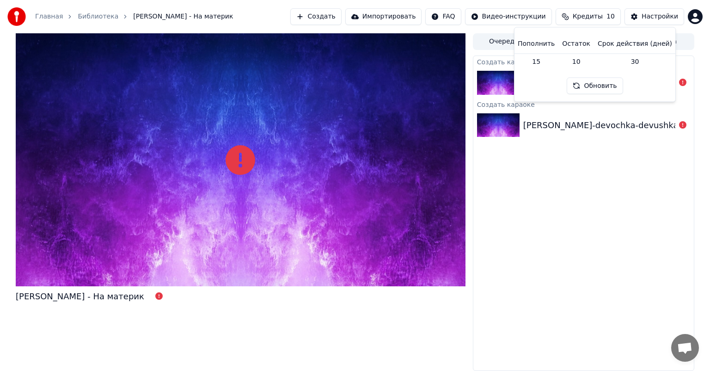
click at [590, 86] on button "Обновить" at bounding box center [595, 86] width 56 height 17
click at [577, 214] on div "Создать караоке [PERSON_NAME] - На материк Создать караоке [PERSON_NAME]-devoch…" at bounding box center [583, 212] width 221 height 315
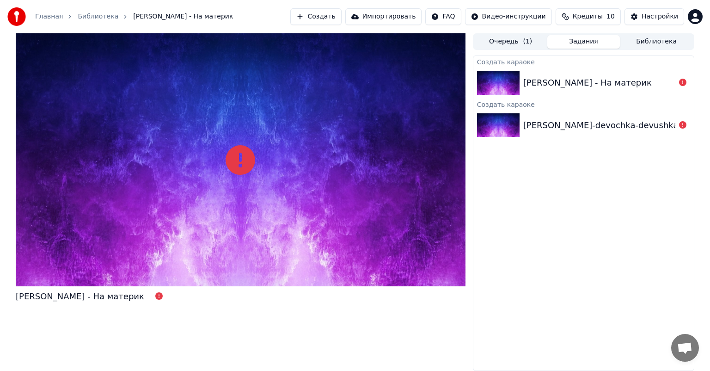
click at [595, 83] on div "[PERSON_NAME] - На материк" at bounding box center [587, 82] width 128 height 13
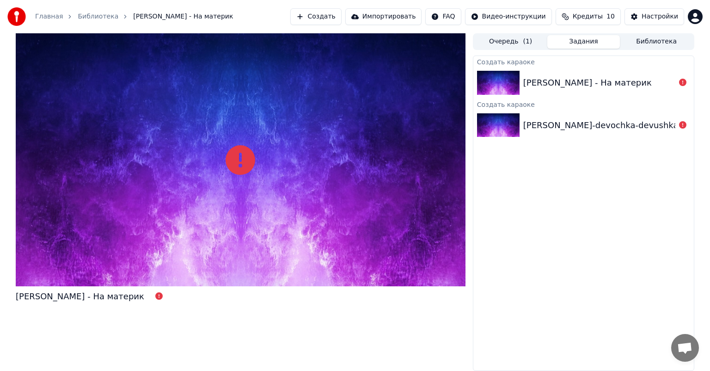
click at [595, 83] on div "[PERSON_NAME] - На материк" at bounding box center [587, 82] width 128 height 13
click at [341, 18] on button "Создать" at bounding box center [315, 16] width 51 height 17
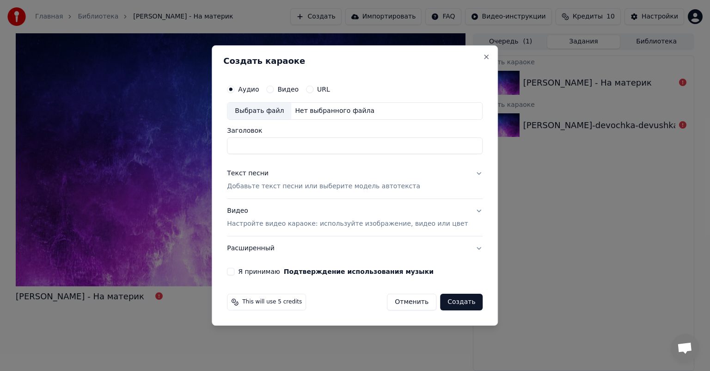
click at [261, 110] on div "Выбрать файл" at bounding box center [259, 111] width 64 height 17
type input "**********"
click at [462, 173] on button "Текст песни Добавьте текст песни или выберите модель автотекста" at bounding box center [355, 179] width 256 height 37
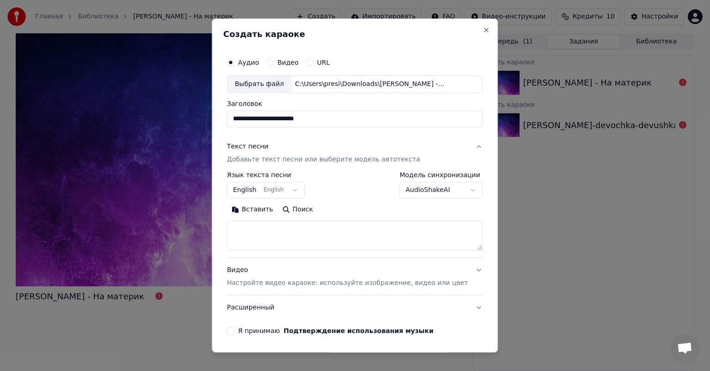
click at [299, 188] on body "**********" at bounding box center [355, 185] width 710 height 371
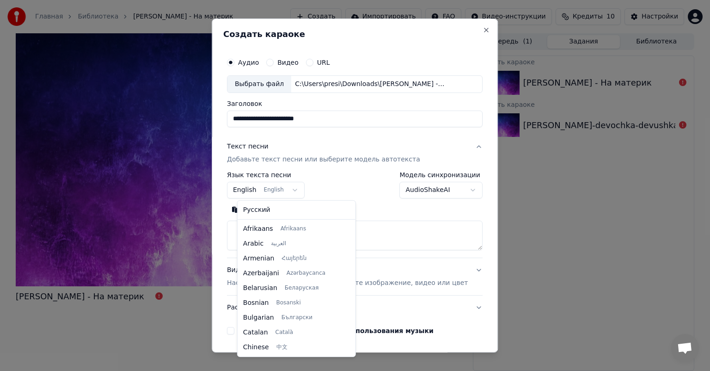
scroll to position [74, 0]
select select "**"
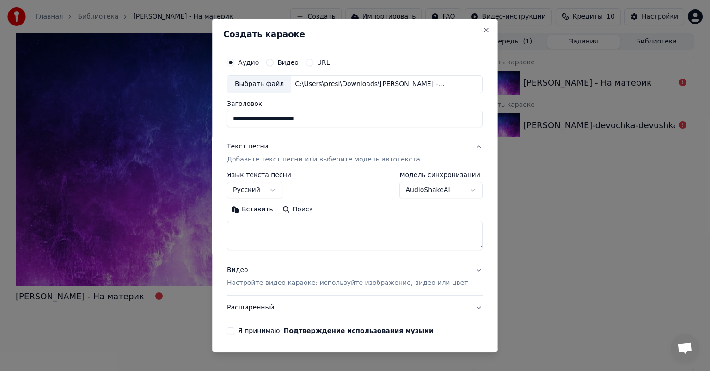
click at [264, 209] on button "Вставить" at bounding box center [252, 209] width 51 height 15
type textarea "**********"
click at [453, 190] on body "**********" at bounding box center [355, 185] width 710 height 371
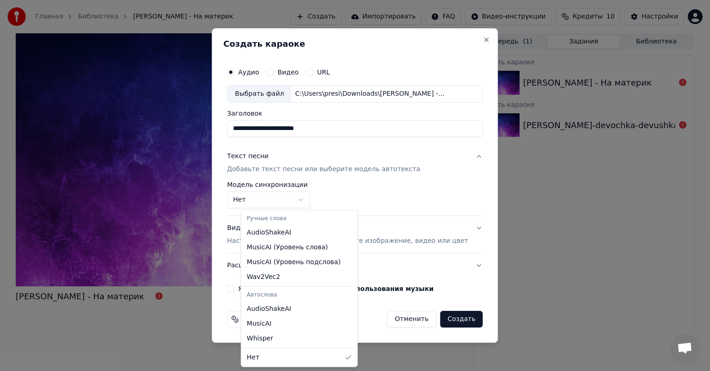
click at [313, 198] on body "**********" at bounding box center [355, 185] width 710 height 371
select select "**********"
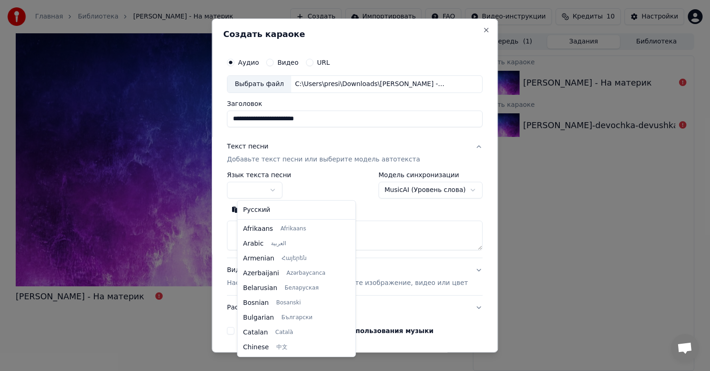
click at [281, 189] on body "**********" at bounding box center [355, 185] width 710 height 371
select select "**"
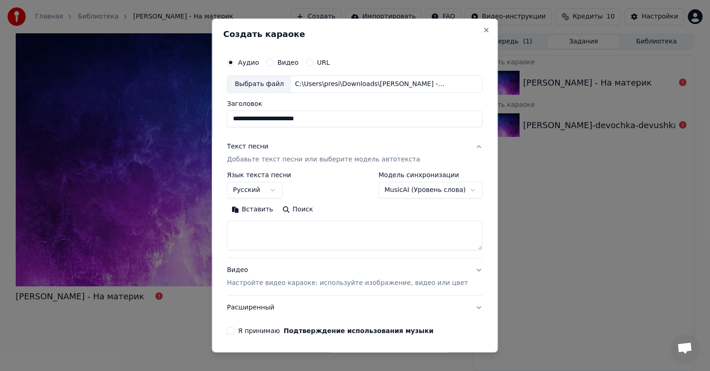
click at [248, 208] on button "Вставить" at bounding box center [252, 209] width 51 height 15
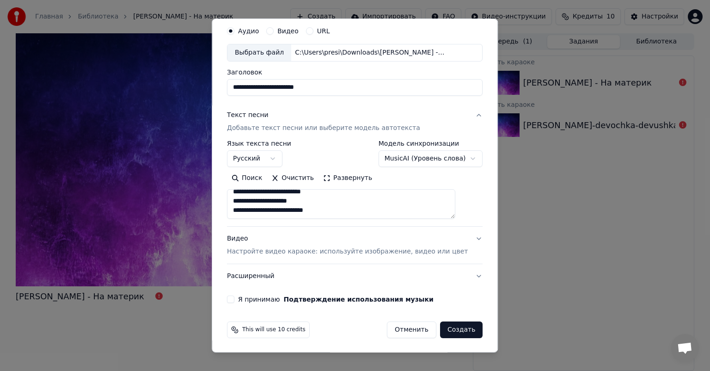
click at [234, 299] on button "Я принимаю Подтверждение использования музыки" at bounding box center [230, 298] width 7 height 7
click at [442, 327] on button "Создать" at bounding box center [461, 329] width 43 height 17
type textarea "**********"
select select "**********"
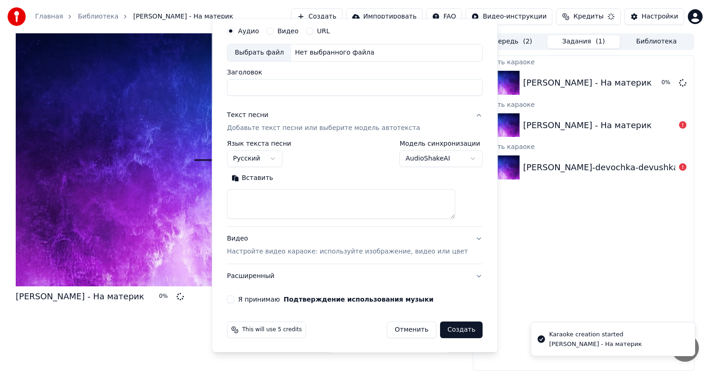
scroll to position [0, 0]
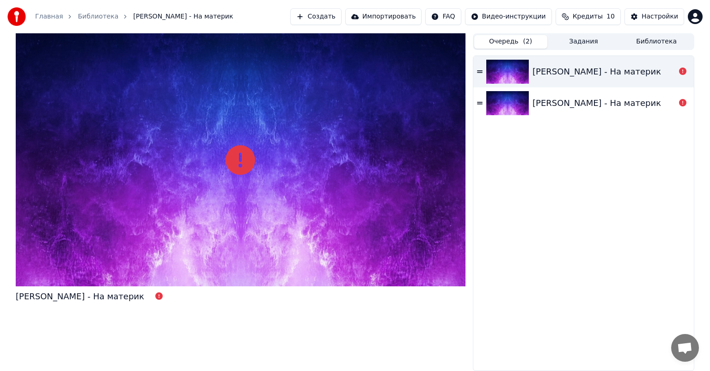
click at [504, 39] on button "Очередь ( 2 )" at bounding box center [510, 41] width 73 height 13
click at [684, 73] on icon at bounding box center [682, 70] width 7 height 7
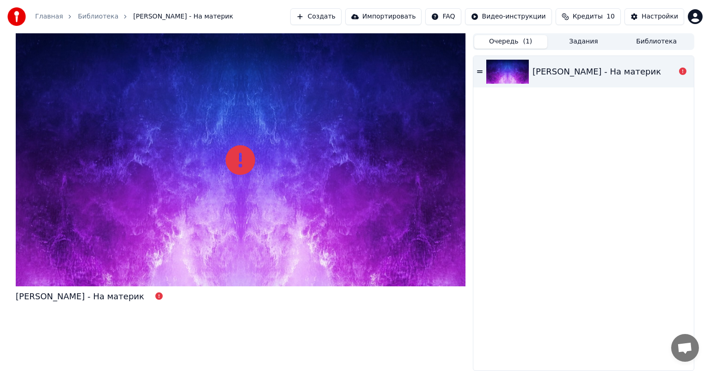
click at [684, 73] on icon at bounding box center [682, 70] width 7 height 7
click at [670, 167] on div "[PERSON_NAME] - На материк" at bounding box center [583, 213] width 220 height 314
click at [584, 40] on button "Задания" at bounding box center [583, 41] width 73 height 13
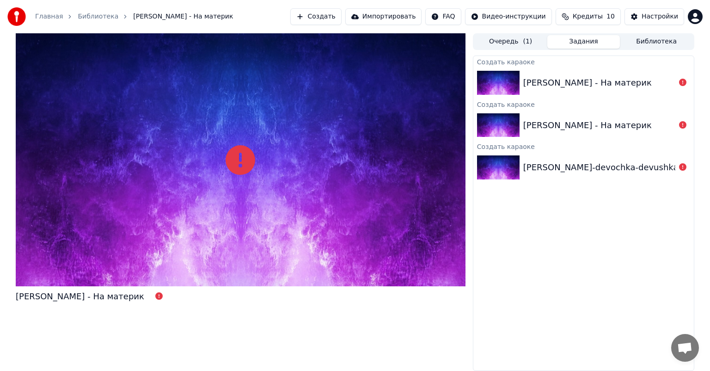
click at [492, 61] on div "Создать караоке" at bounding box center [583, 61] width 220 height 11
click at [494, 93] on img at bounding box center [498, 83] width 43 height 24
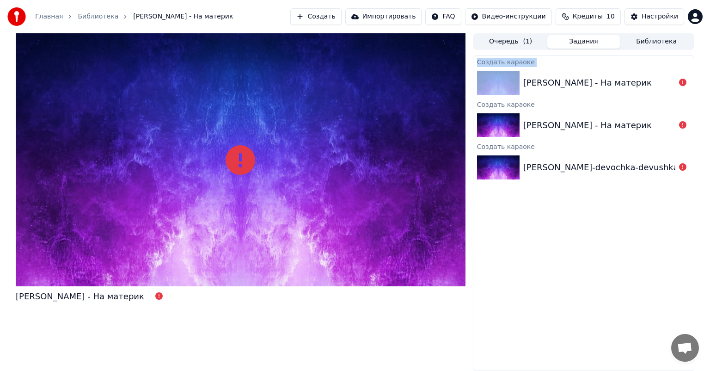
click at [592, 14] on span "Кредиты" at bounding box center [588, 16] width 30 height 9
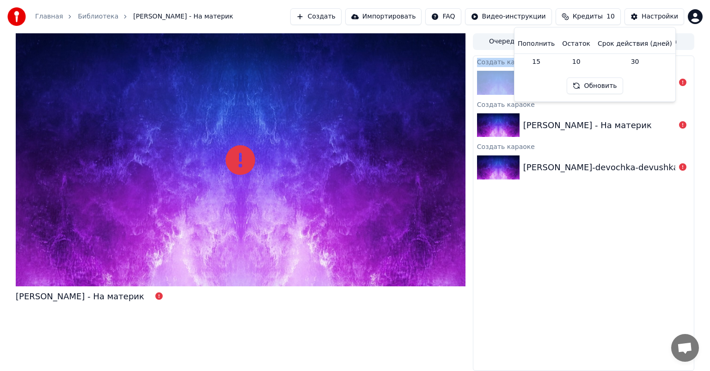
click at [580, 84] on button "Обновить" at bounding box center [595, 86] width 56 height 17
click at [669, 15] on div "Настройки" at bounding box center [660, 16] width 37 height 9
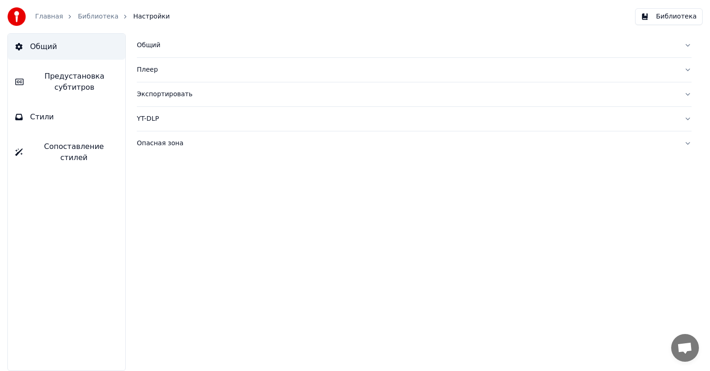
click at [73, 118] on button "Стили" at bounding box center [66, 117] width 117 height 26
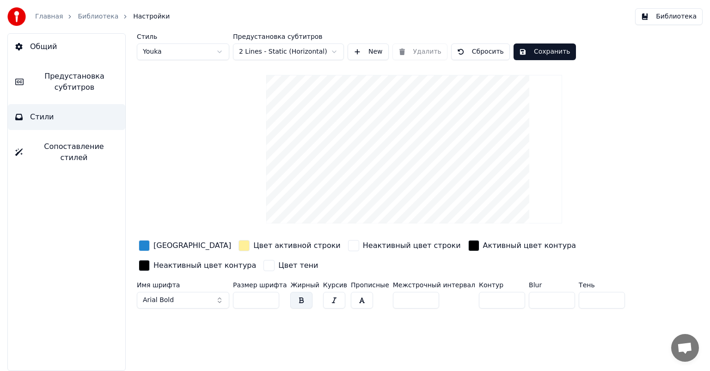
click at [52, 51] on span "Общий" at bounding box center [43, 46] width 27 height 11
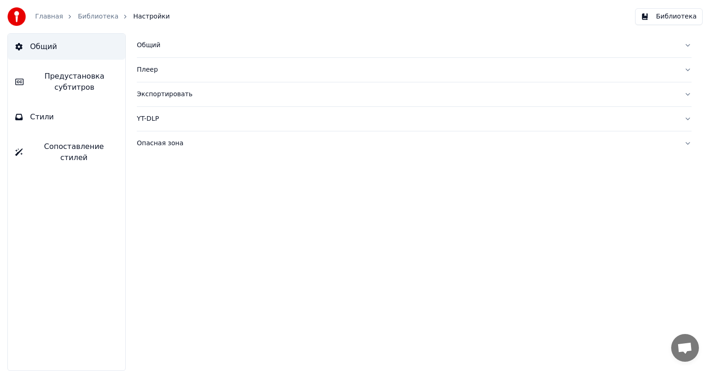
click at [149, 95] on div "Экспортировать" at bounding box center [407, 94] width 540 height 9
